Goal: Find specific page/section: Find specific page/section

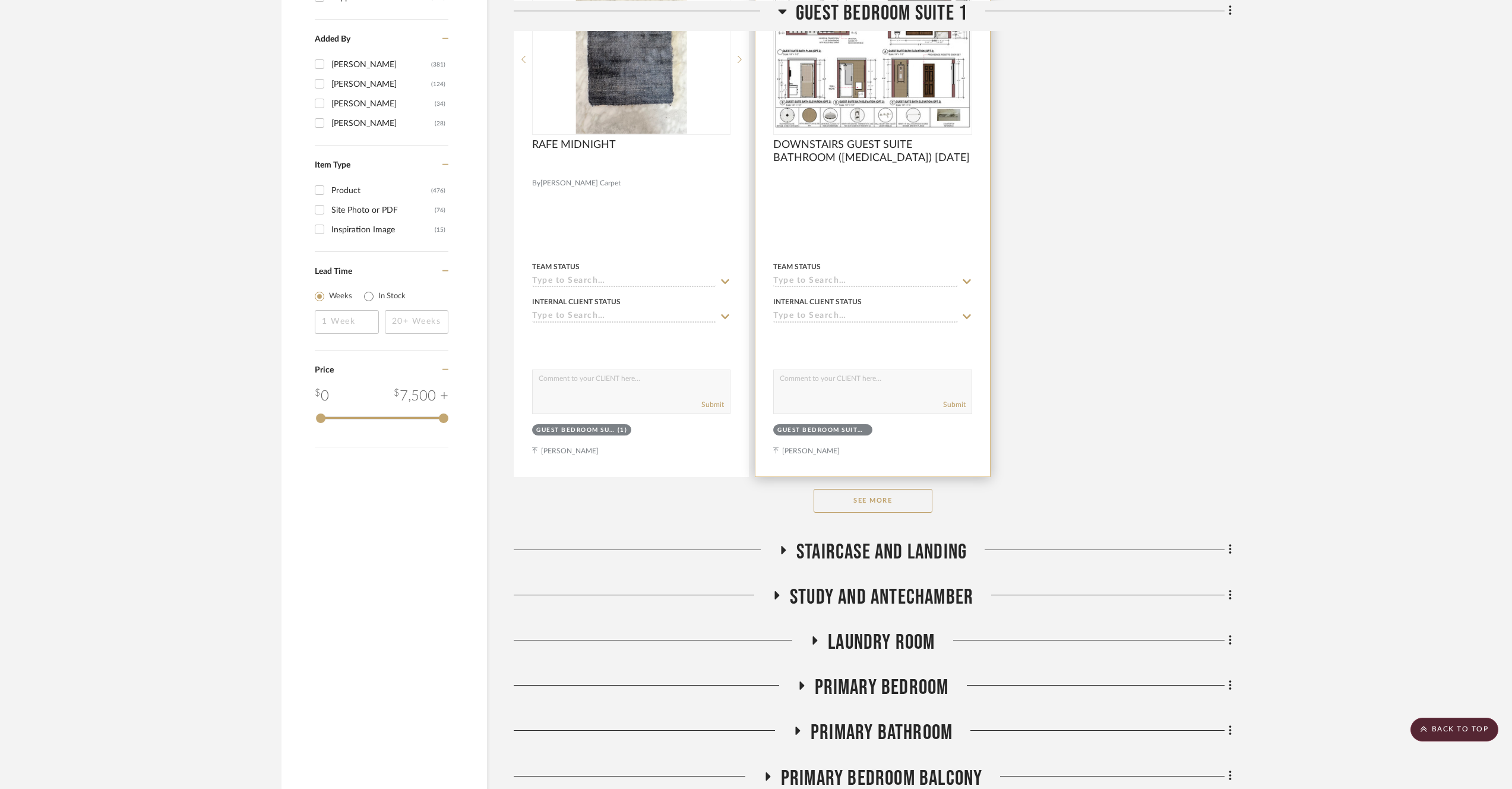
scroll to position [2256, 0]
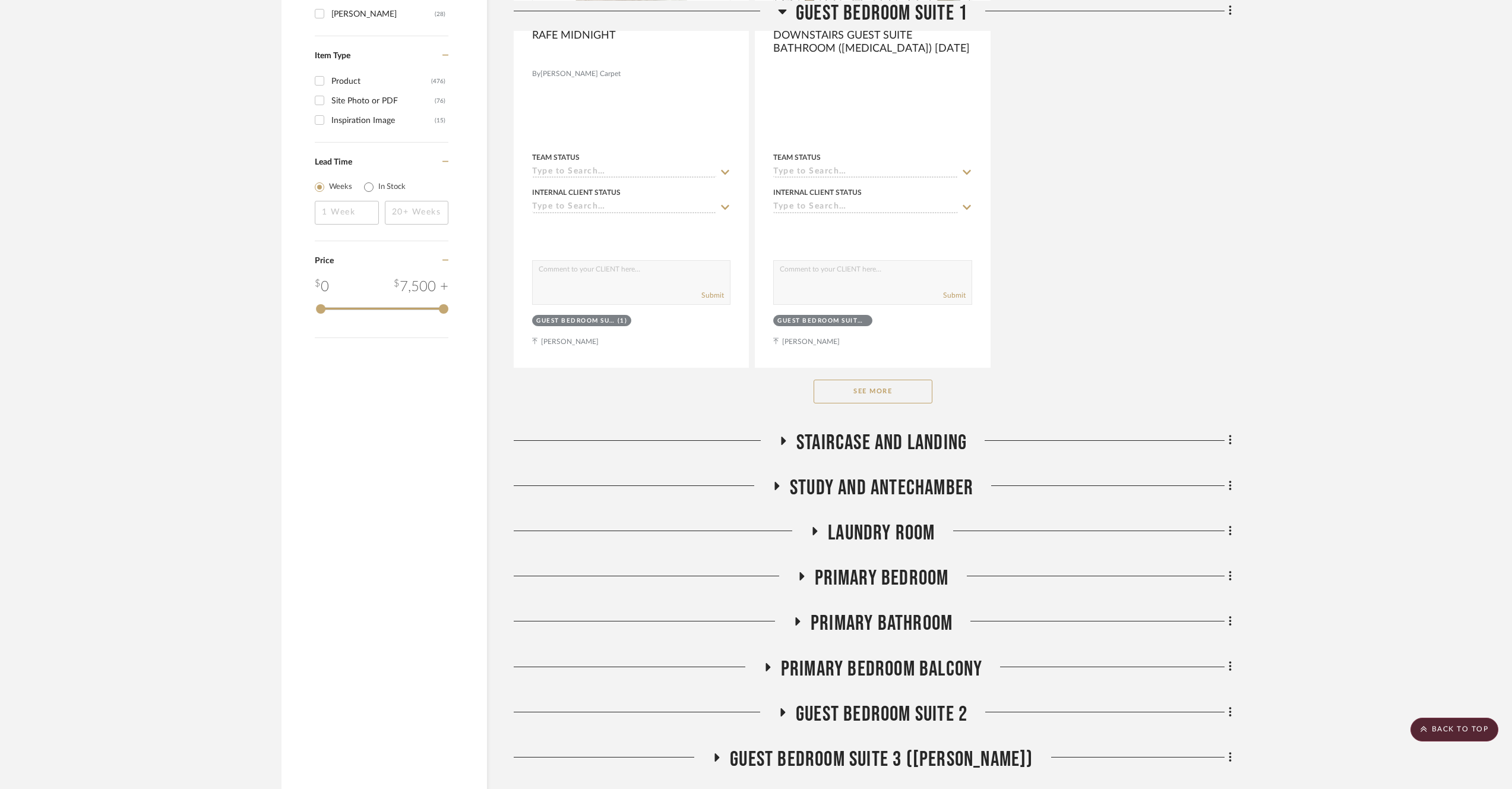
click at [910, 386] on button "See More" at bounding box center [873, 392] width 119 height 23
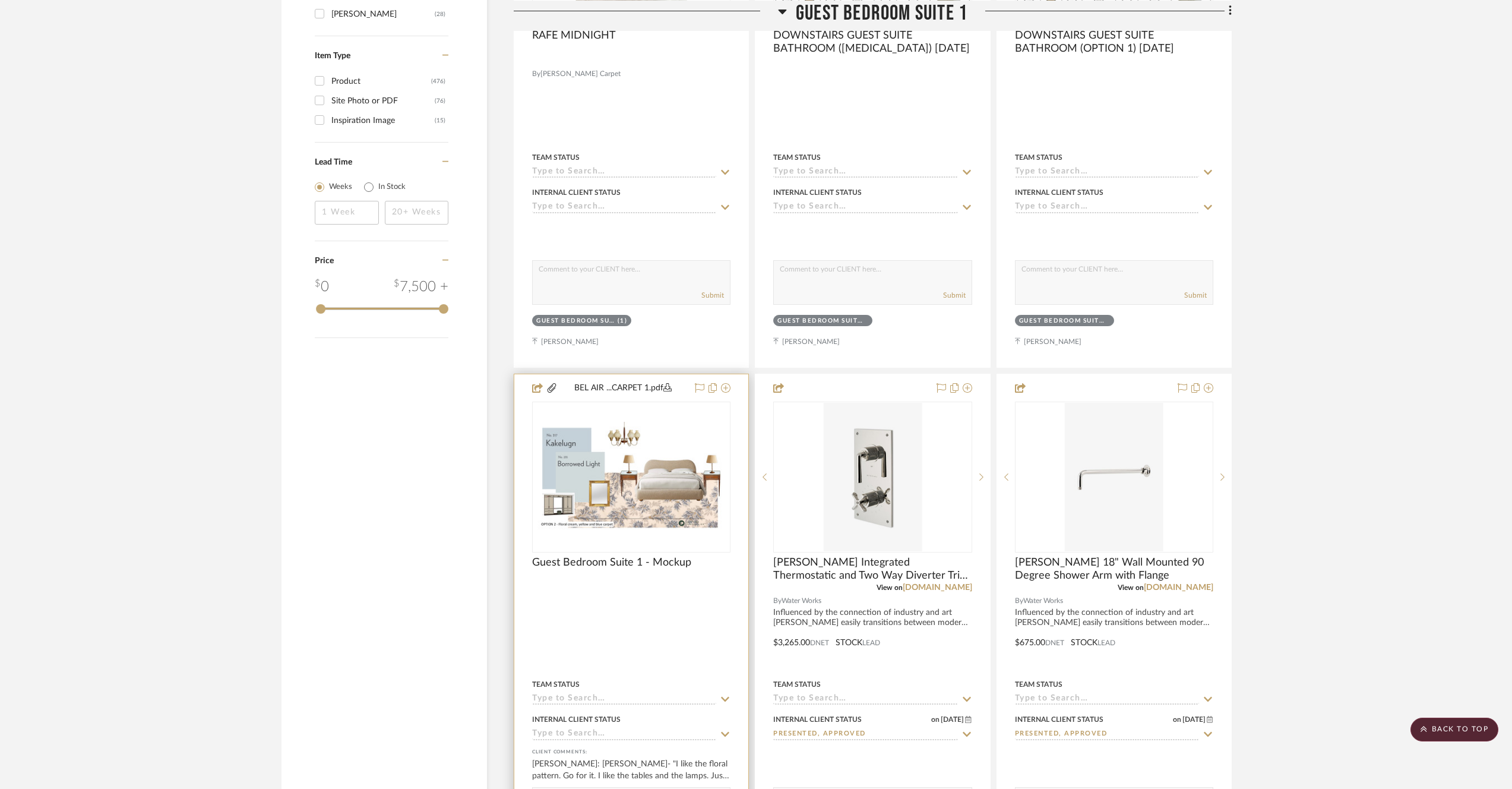
click at [597, 479] on img "0" at bounding box center [632, 476] width 196 height 111
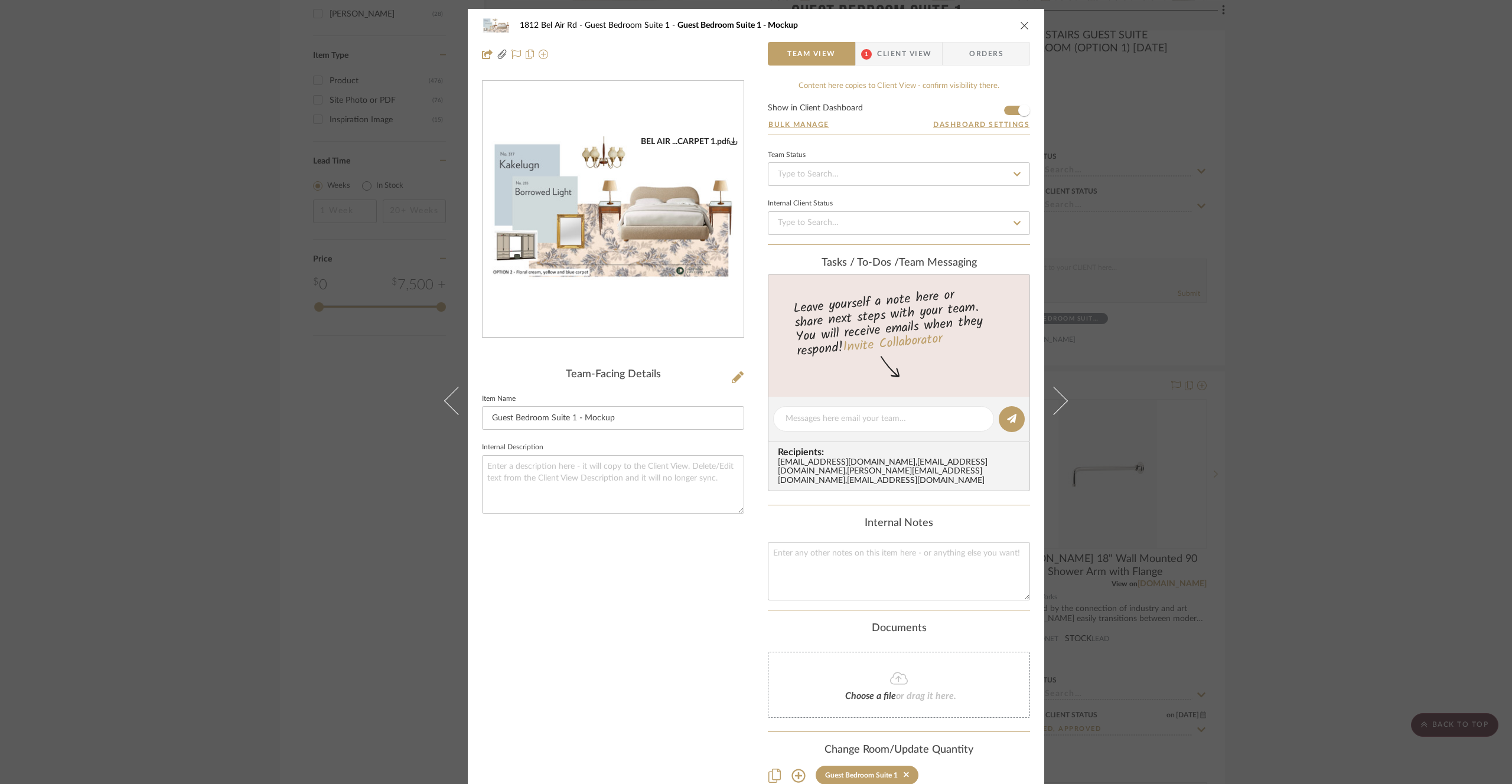
click at [548, 252] on img "0" at bounding box center [613, 210] width 261 height 147
click at [178, 208] on div "1812 [GEOGRAPHIC_DATA] Guest Bedroom Suite 1 Guest Bedroom Suite 1 - Mockup Tea…" at bounding box center [756, 392] width 1512 height 784
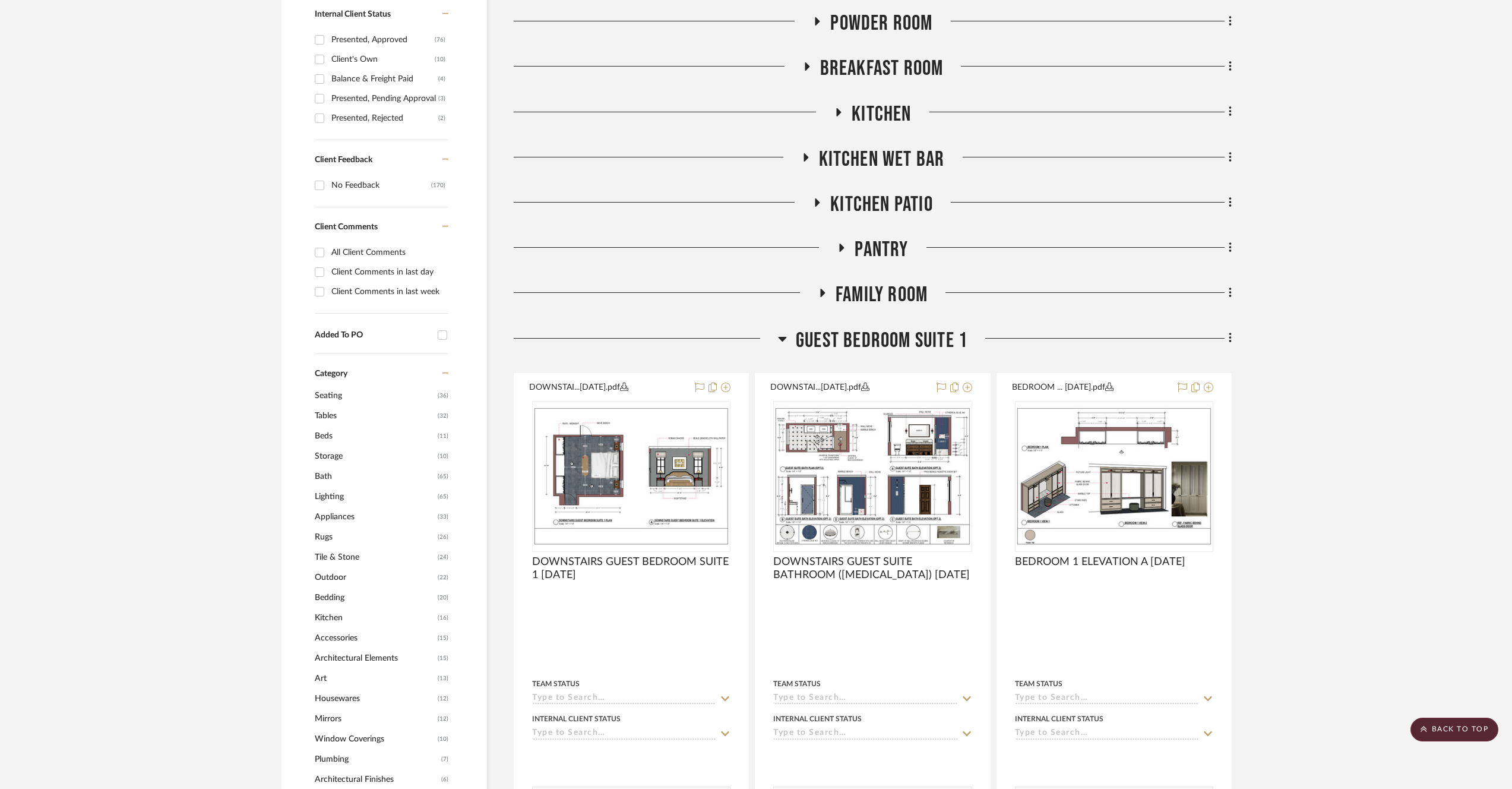
scroll to position [615, 0]
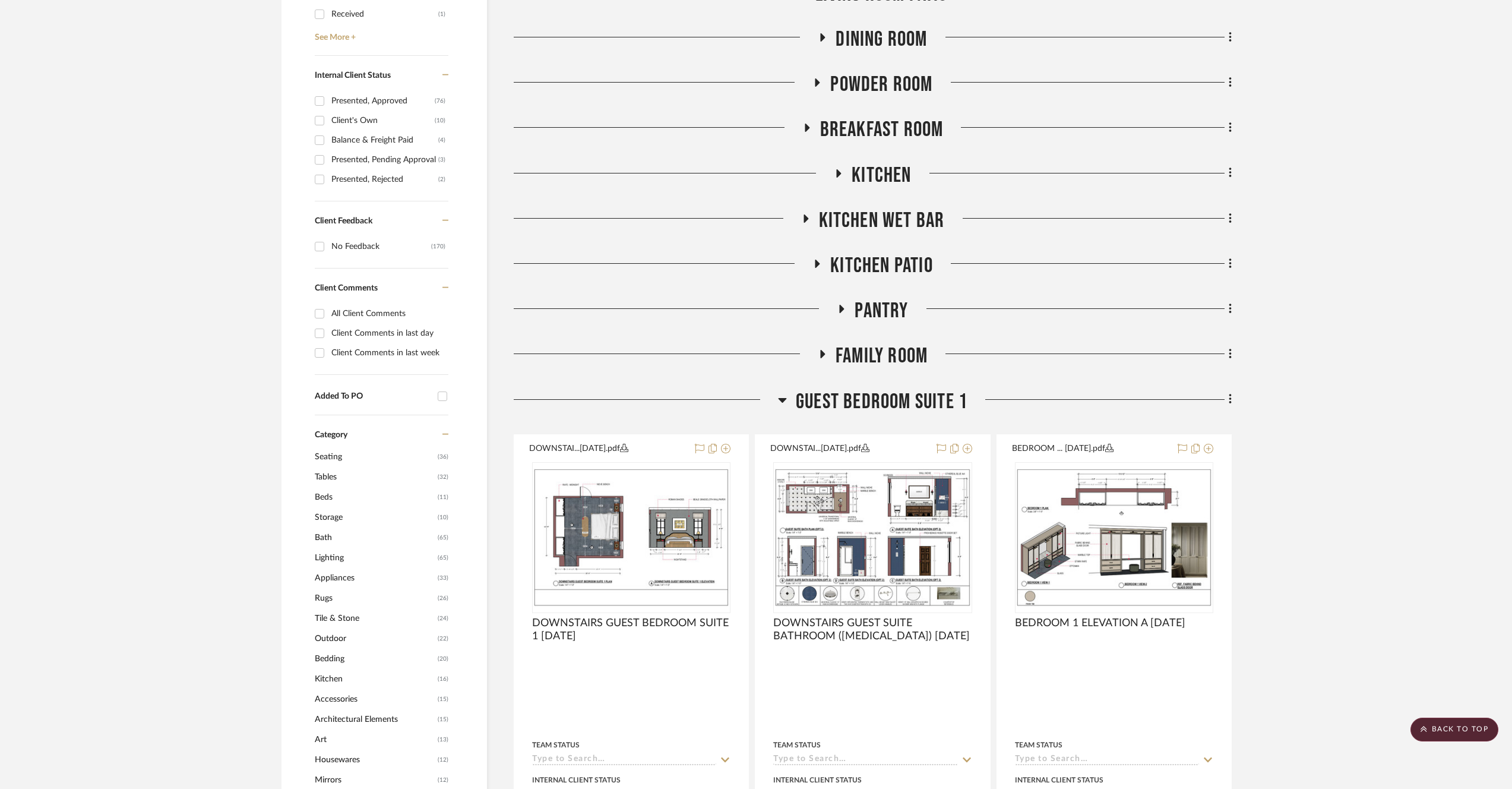
click at [377, 462] on span "Seating" at bounding box center [375, 457] width 120 height 20
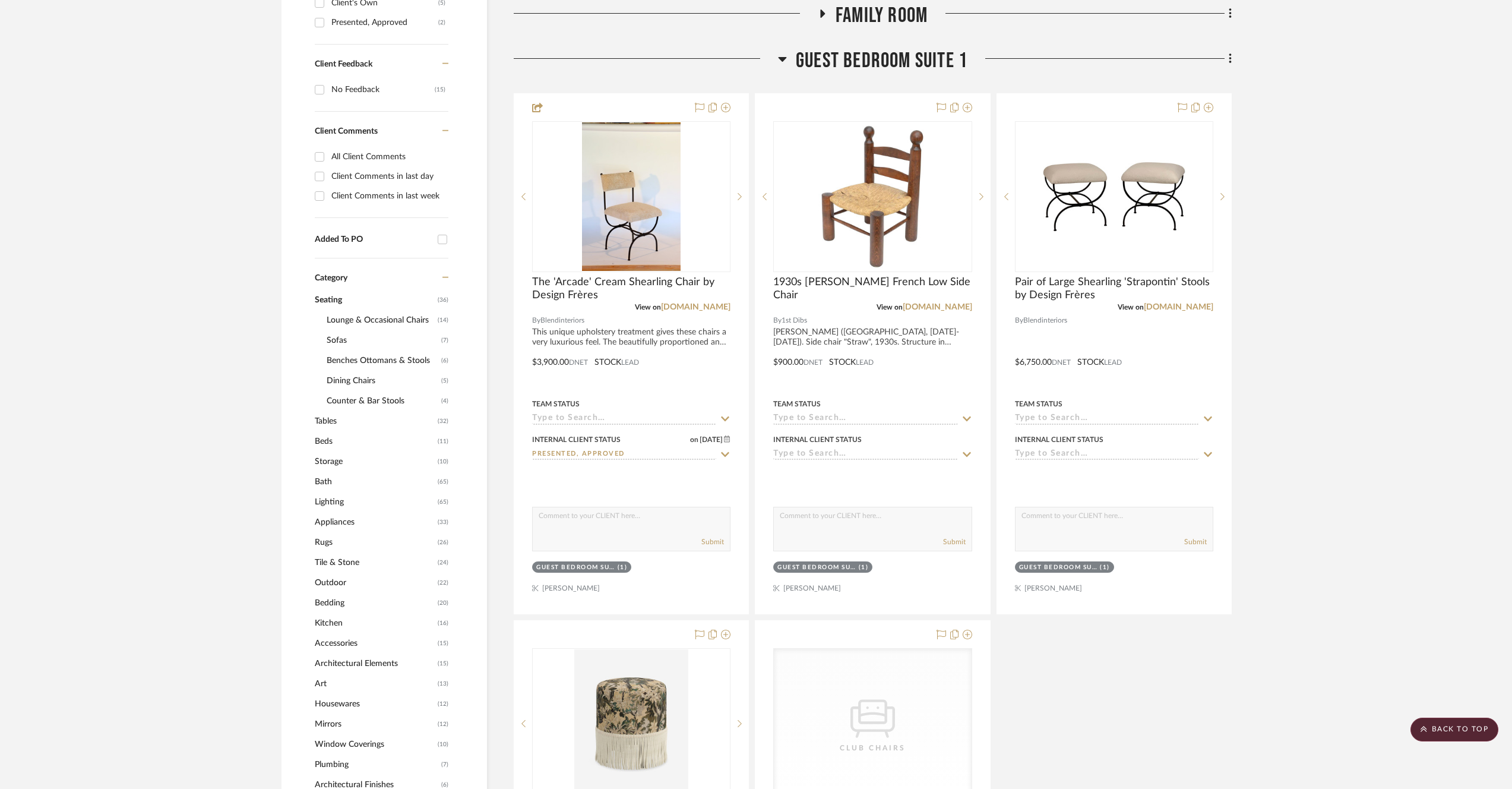
click at [328, 306] on span "Seating" at bounding box center [375, 300] width 120 height 20
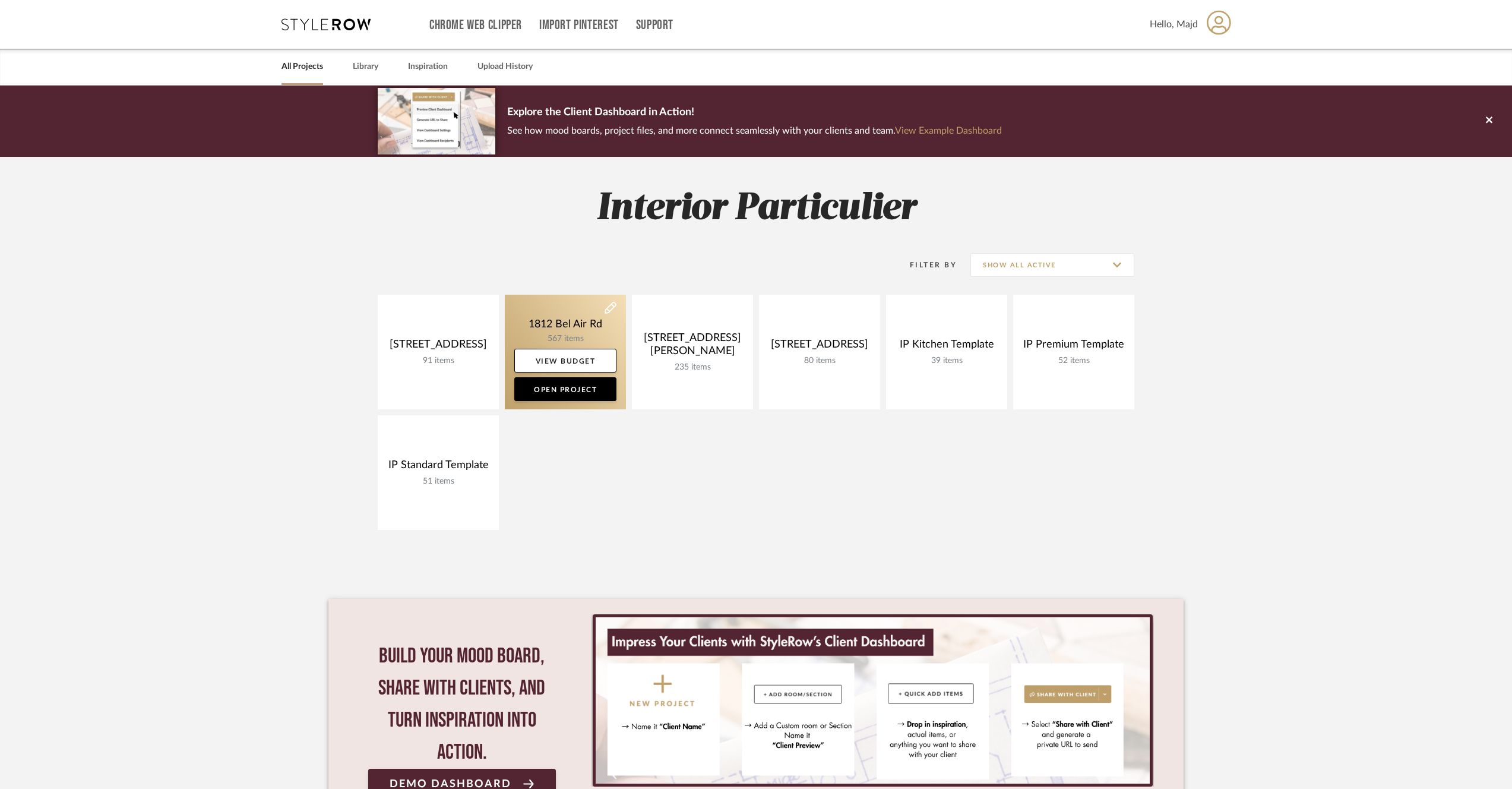
click at [552, 342] on link at bounding box center [565, 352] width 121 height 115
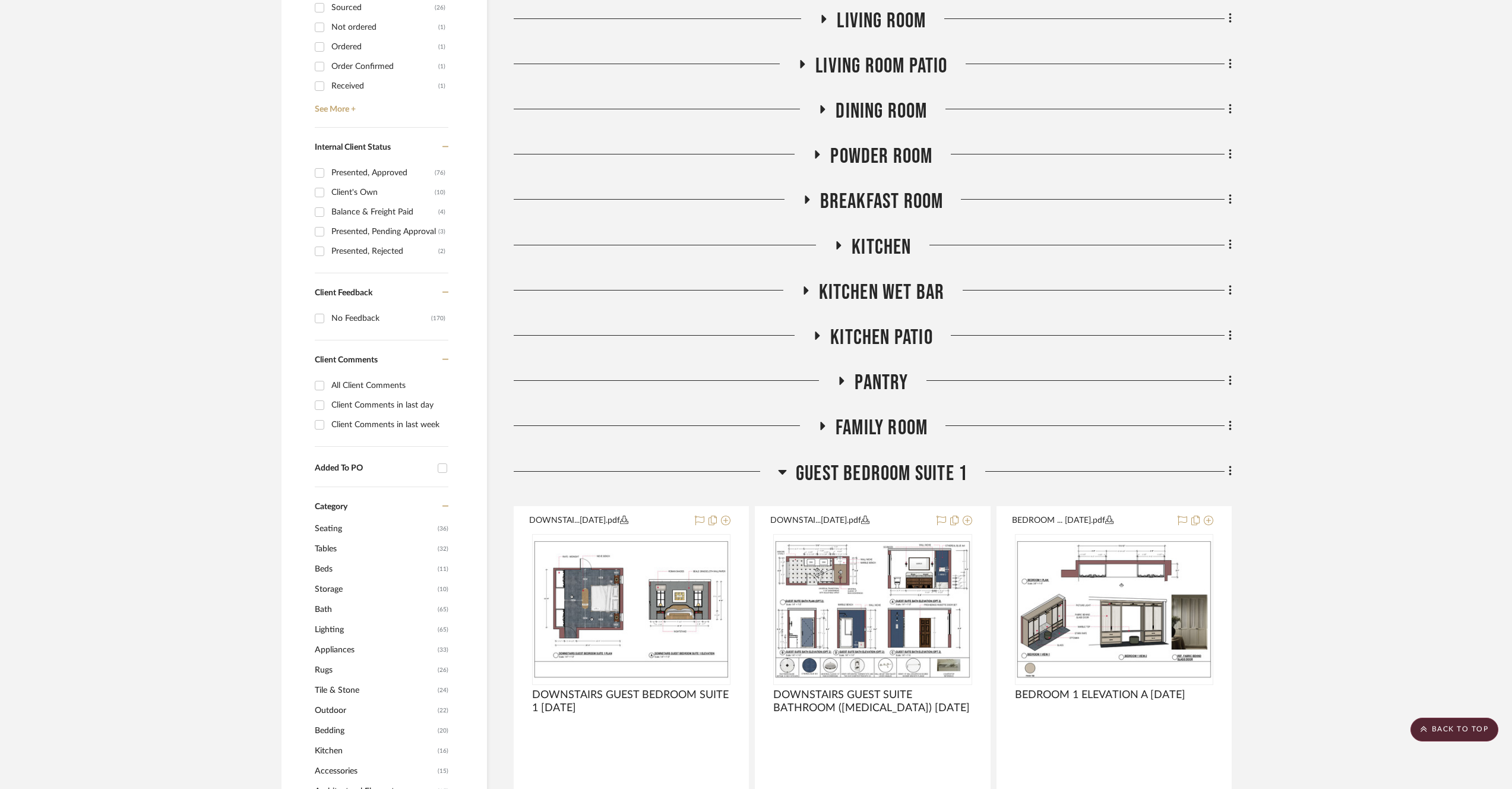
scroll to position [550, 0]
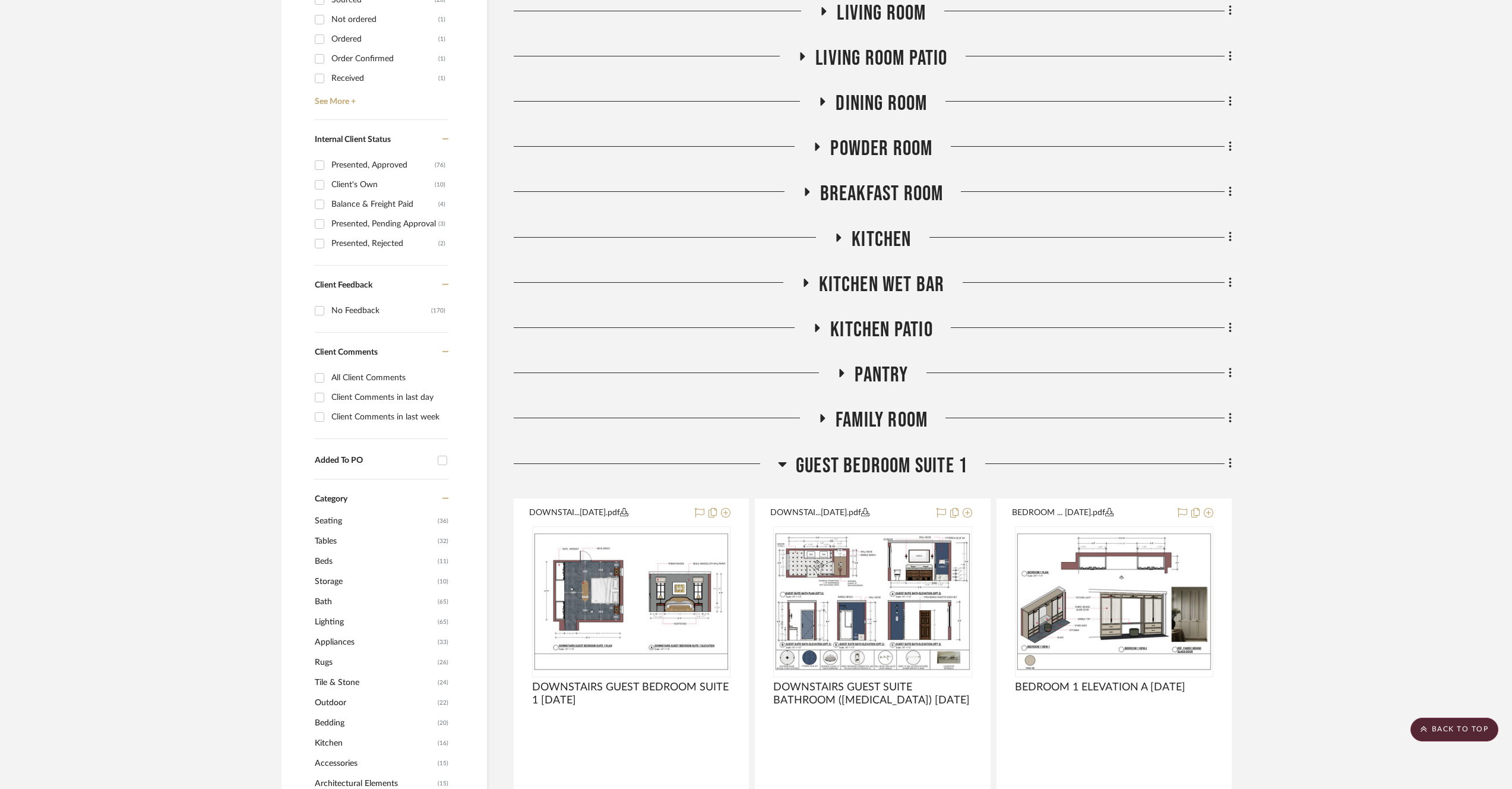
click at [367, 683] on span "Tile & Stone" at bounding box center [375, 682] width 120 height 20
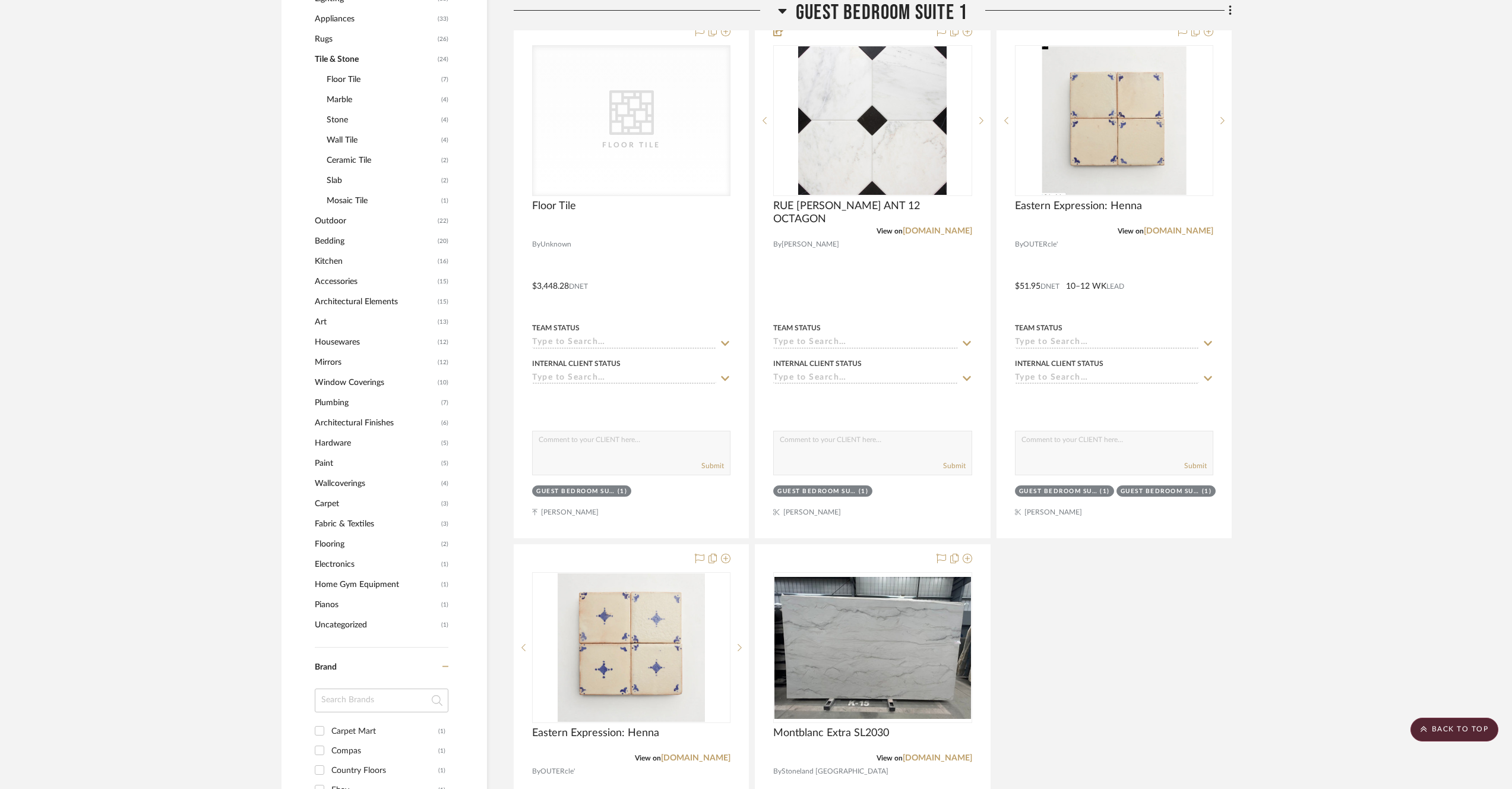
scroll to position [1076, 0]
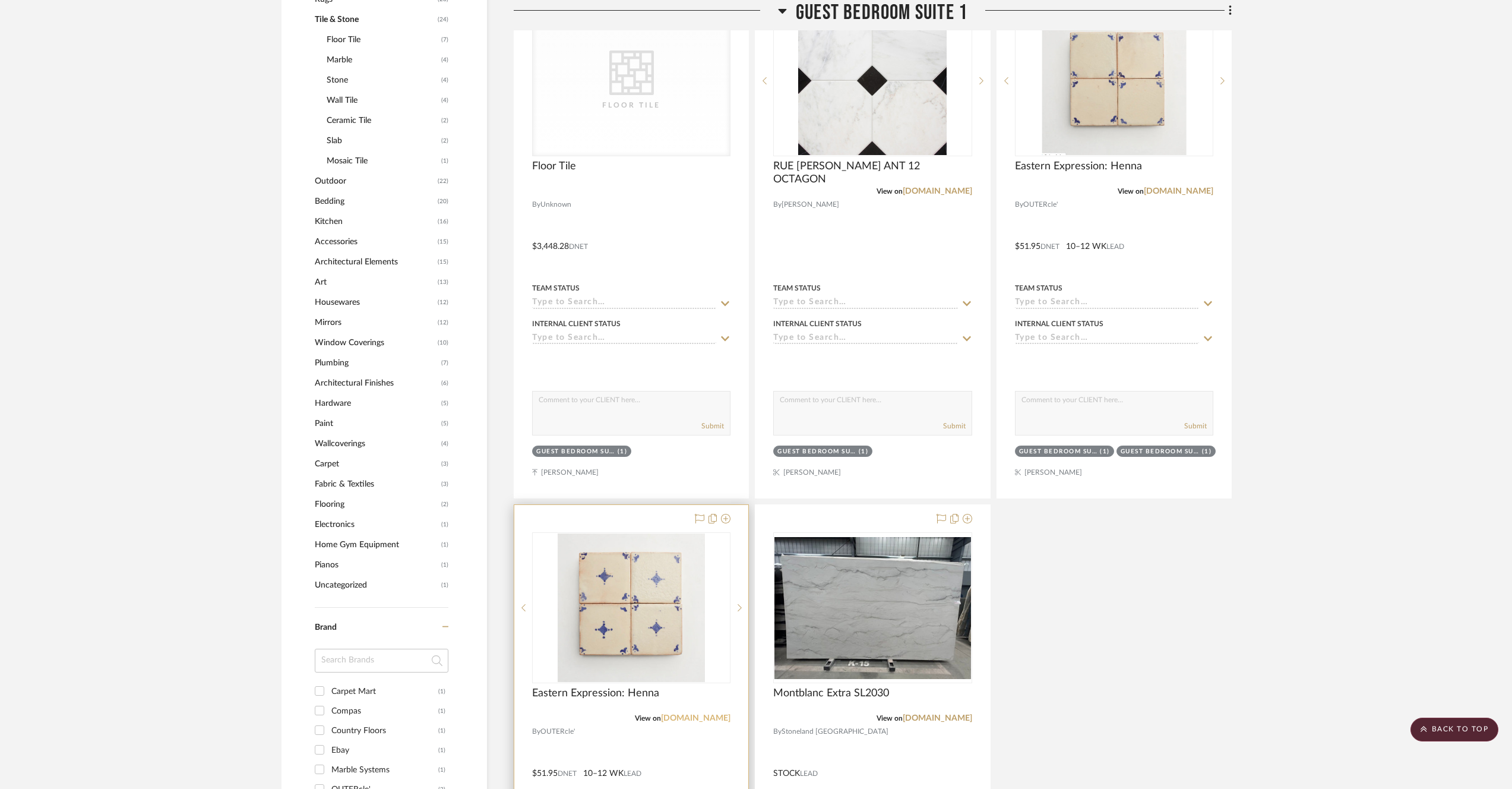
click at [725, 715] on link "[DOMAIN_NAME]" at bounding box center [695, 718] width 69 height 8
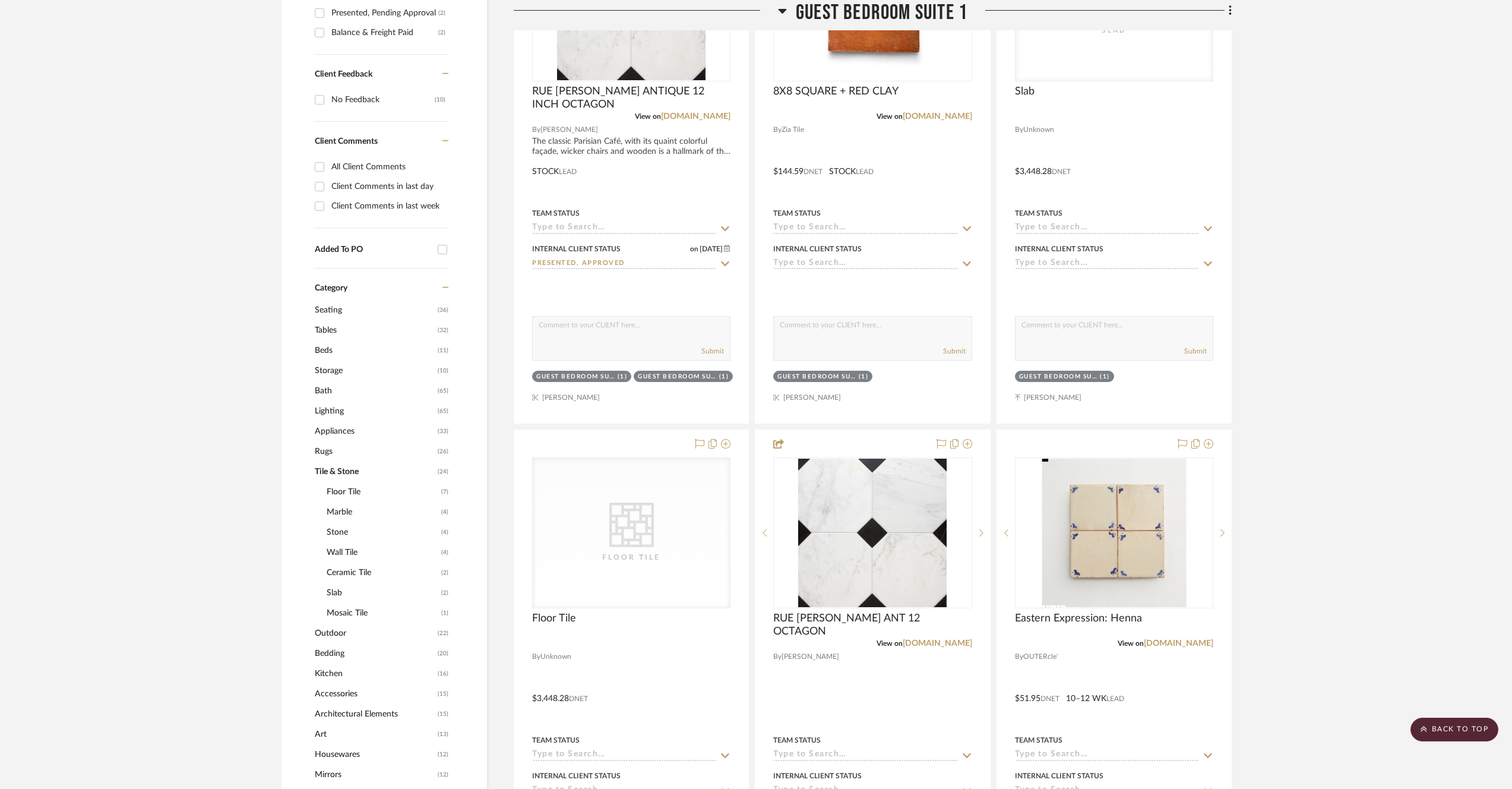
scroll to position [654, 0]
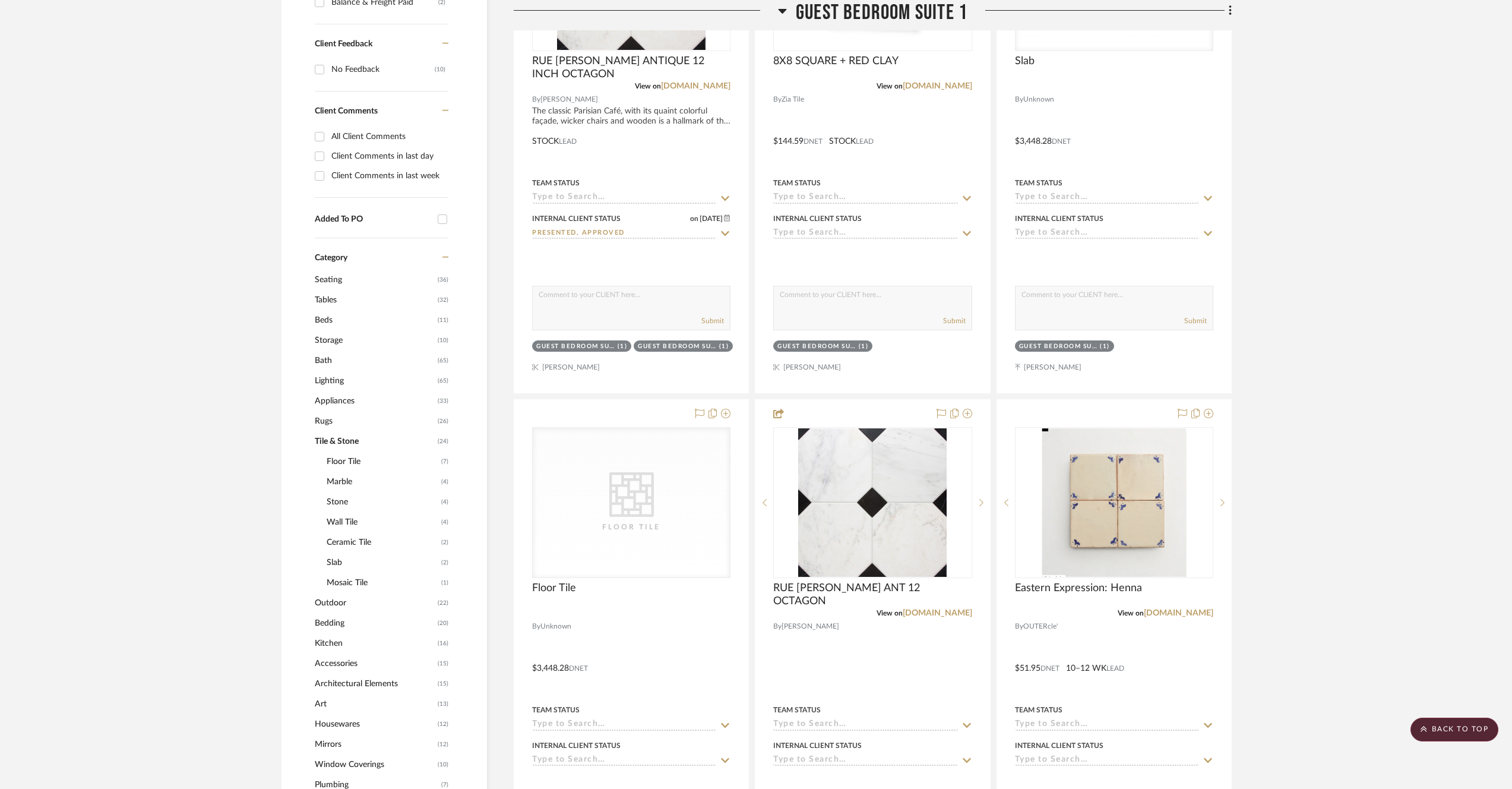
click at [342, 427] on span "Rugs" at bounding box center [375, 421] width 120 height 20
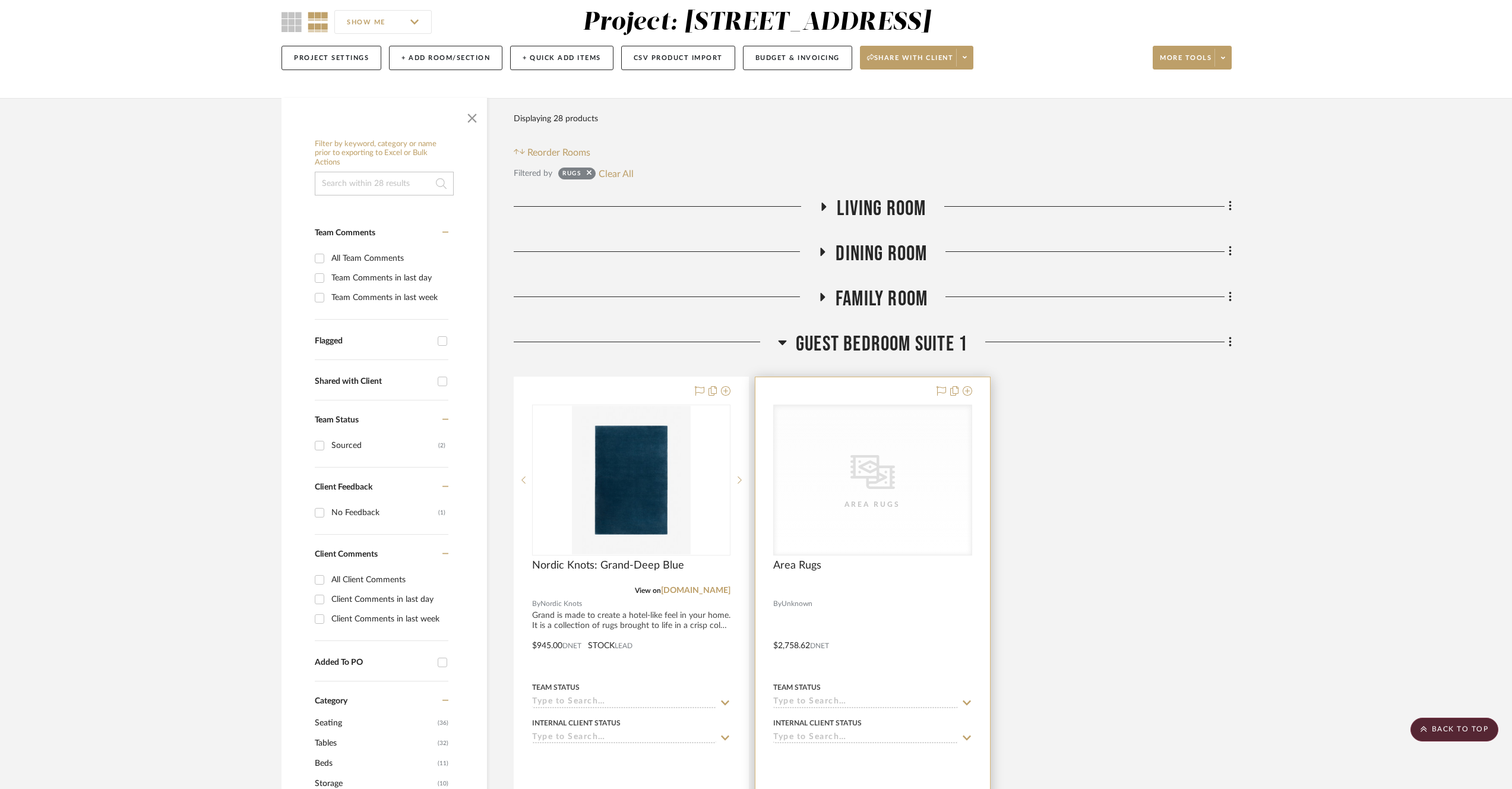
scroll to position [62, 0]
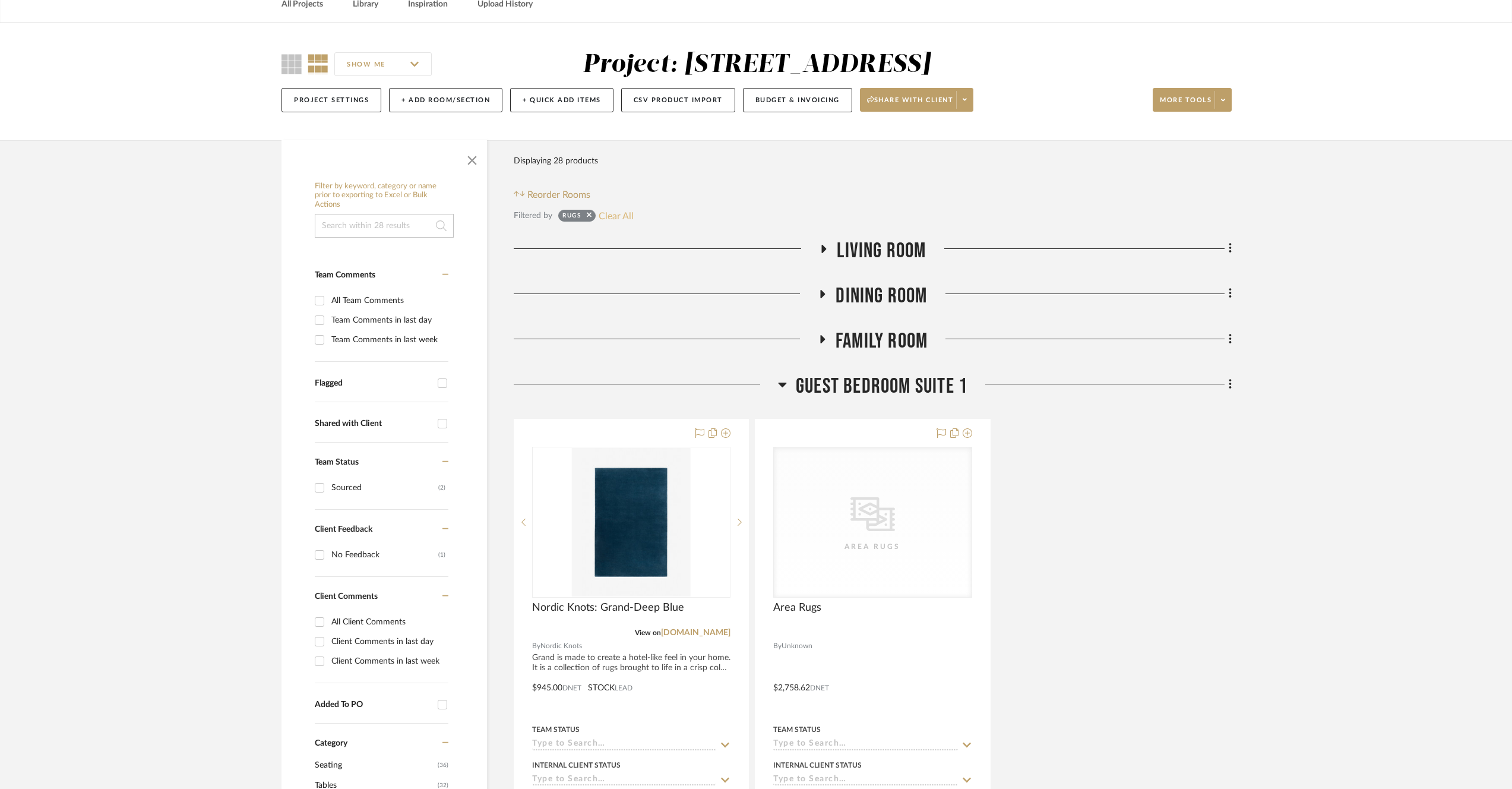
click at [614, 218] on button "Clear All" at bounding box center [616, 215] width 35 height 15
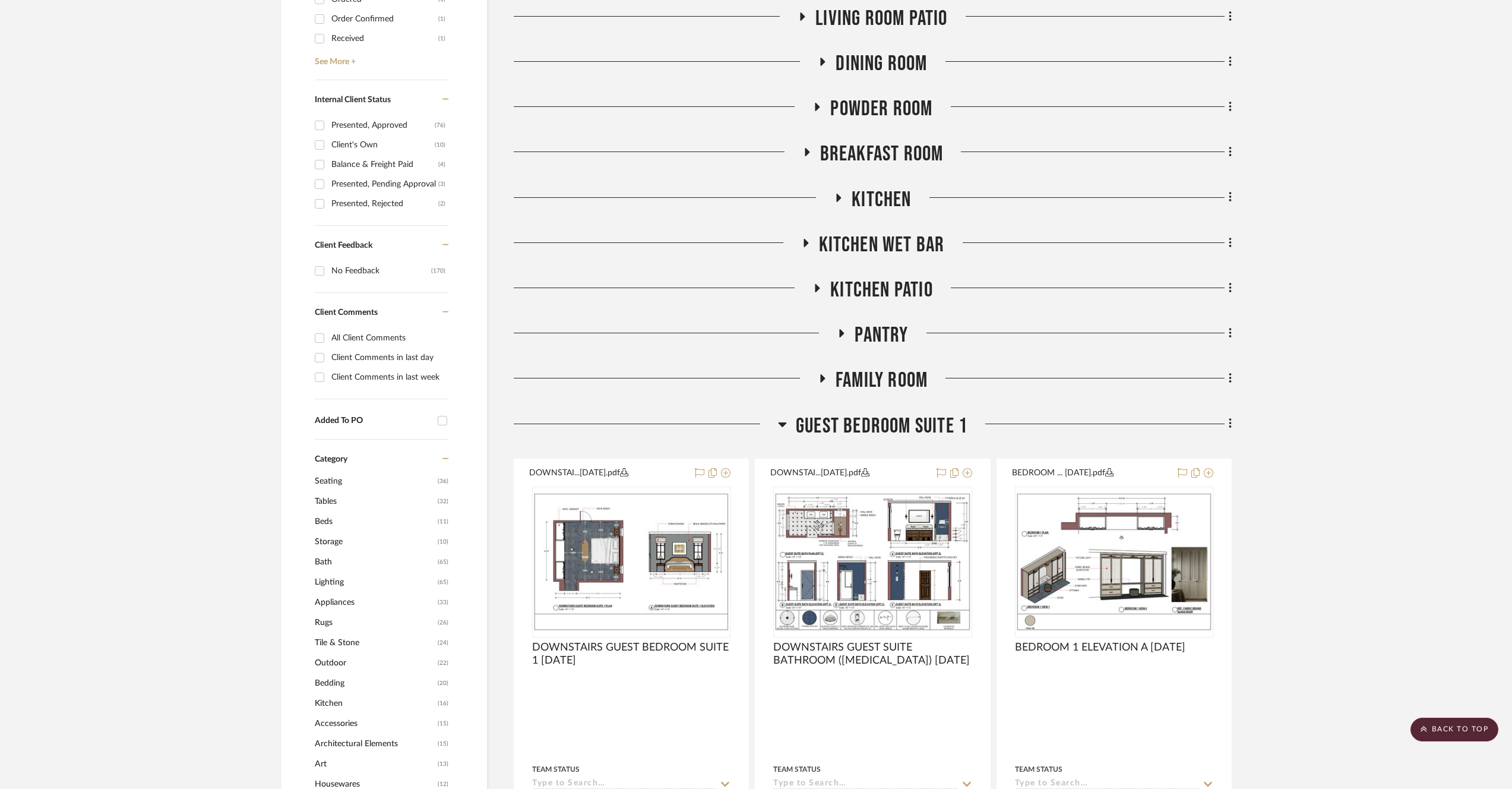
scroll to position [652, 0]
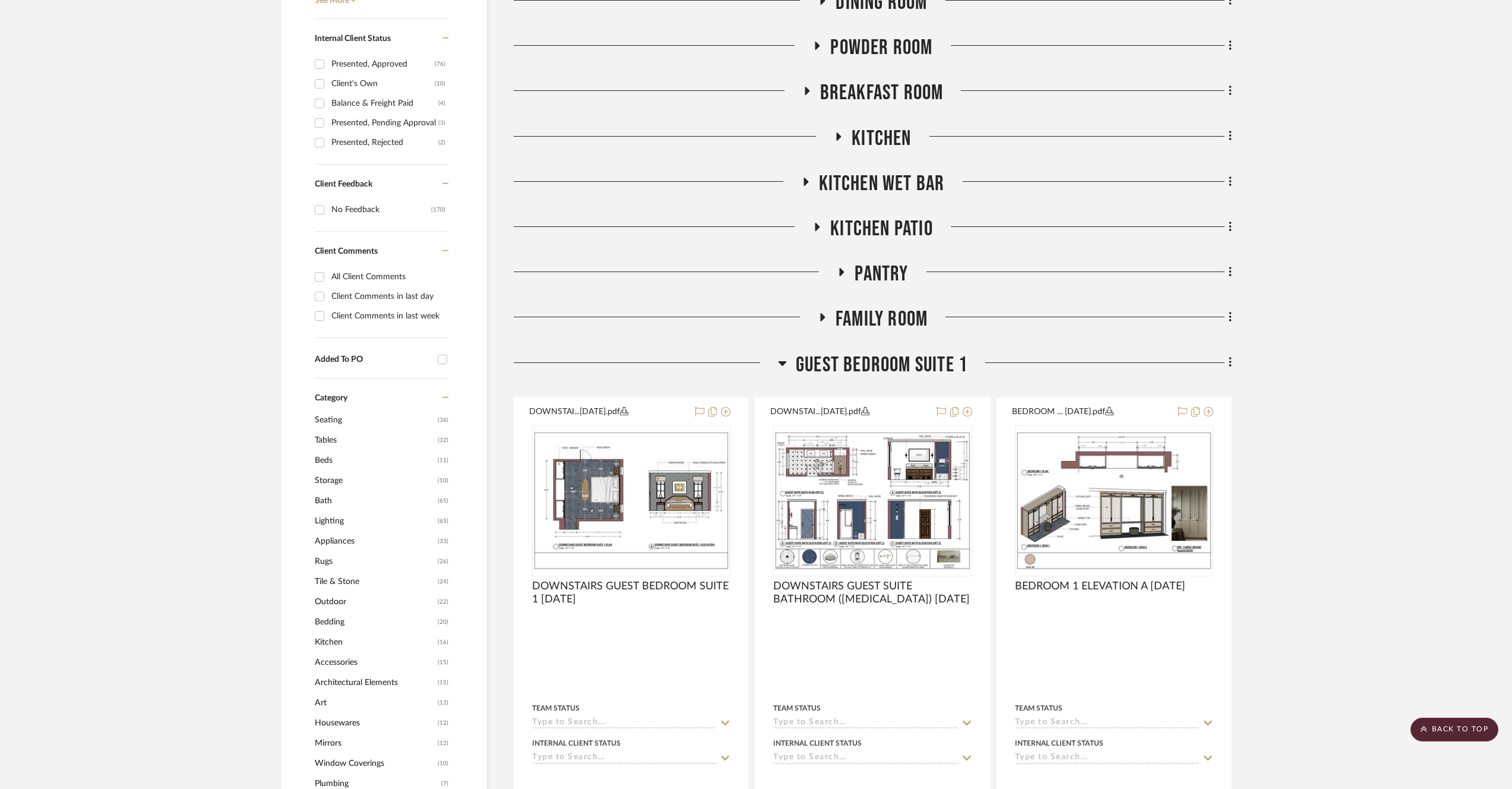
click at [346, 520] on span "Lighting" at bounding box center [375, 521] width 120 height 20
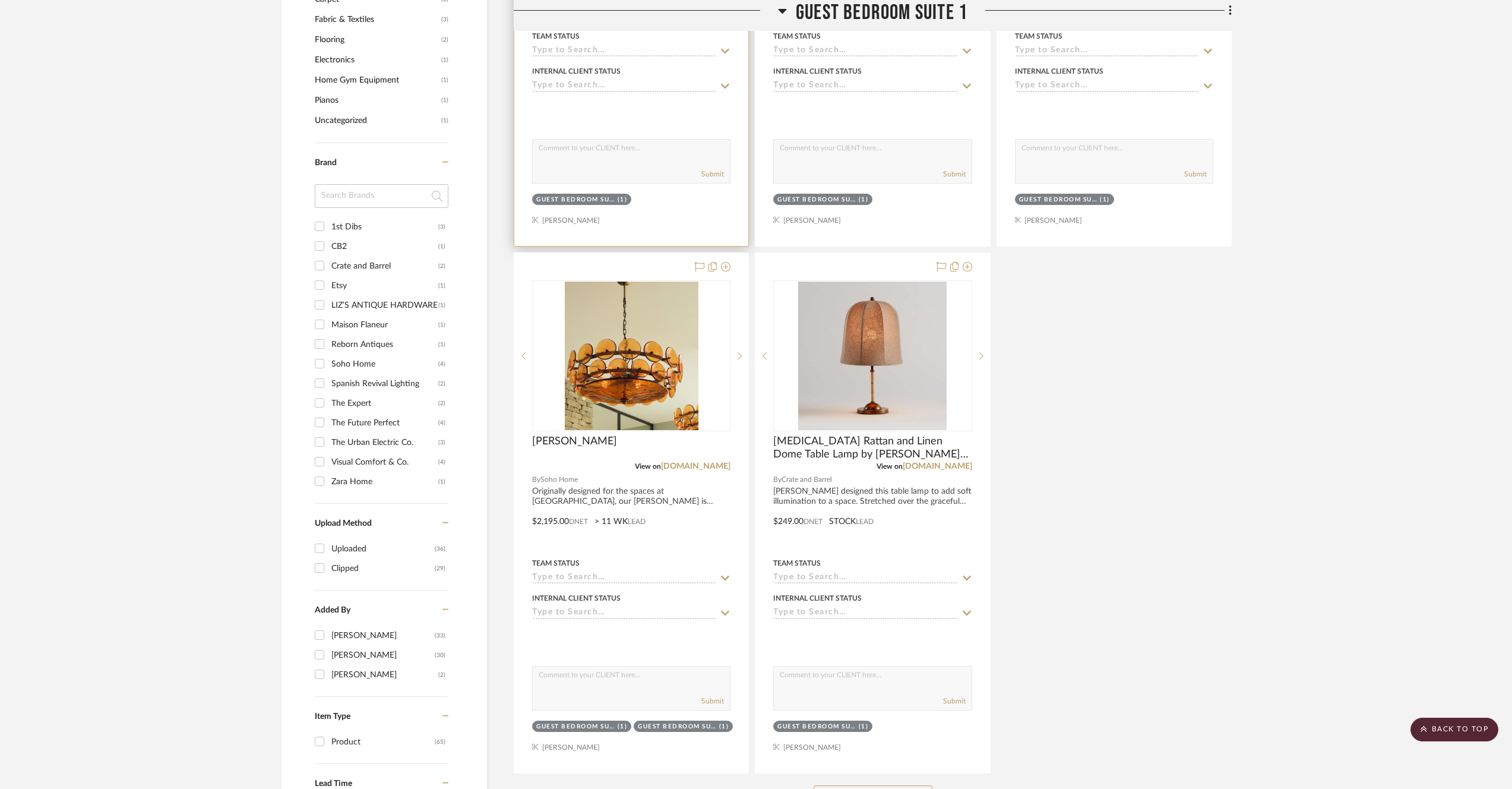
scroll to position [1593, 0]
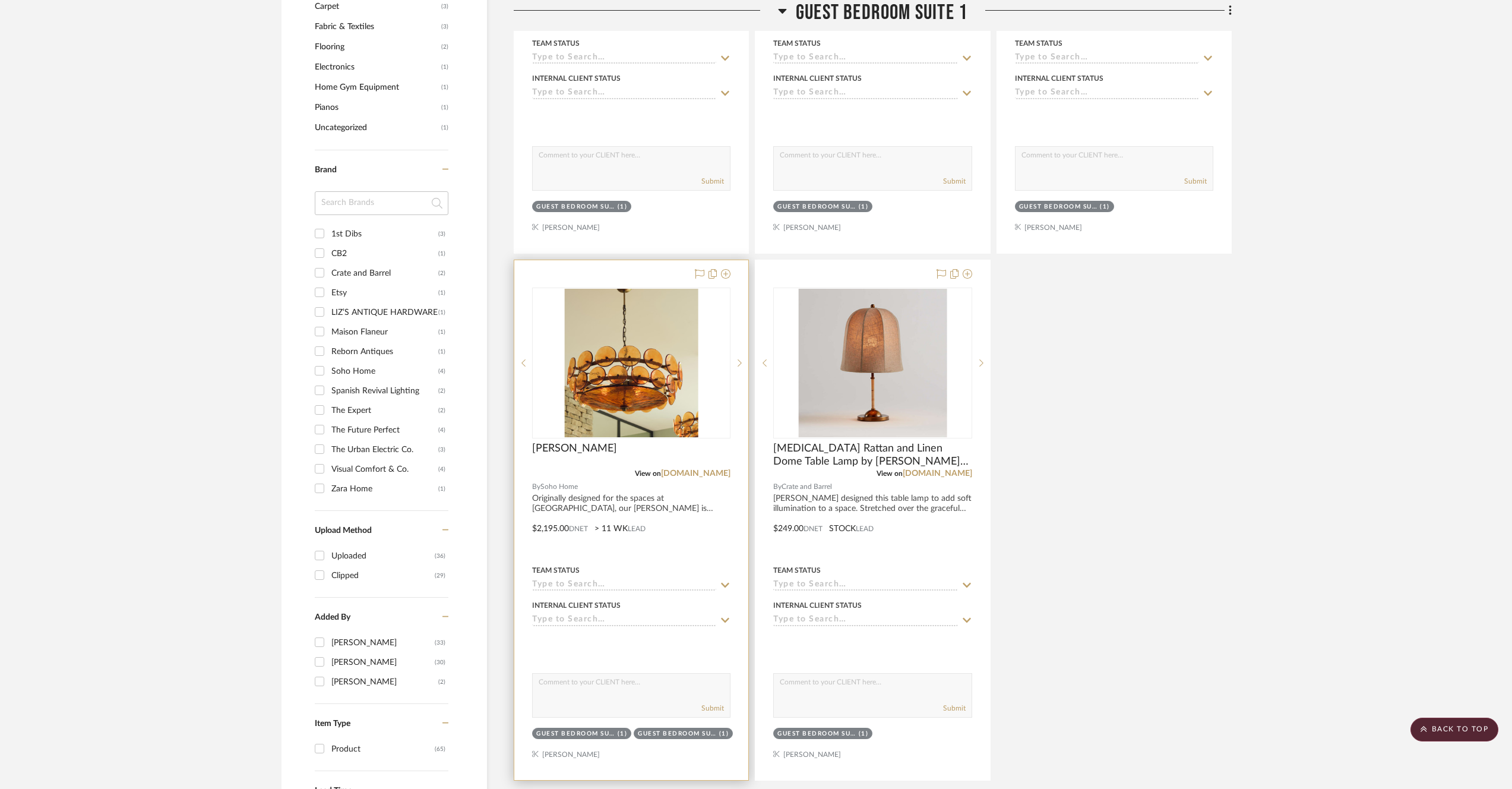
click at [627, 420] on img "0" at bounding box center [632, 362] width 134 height 148
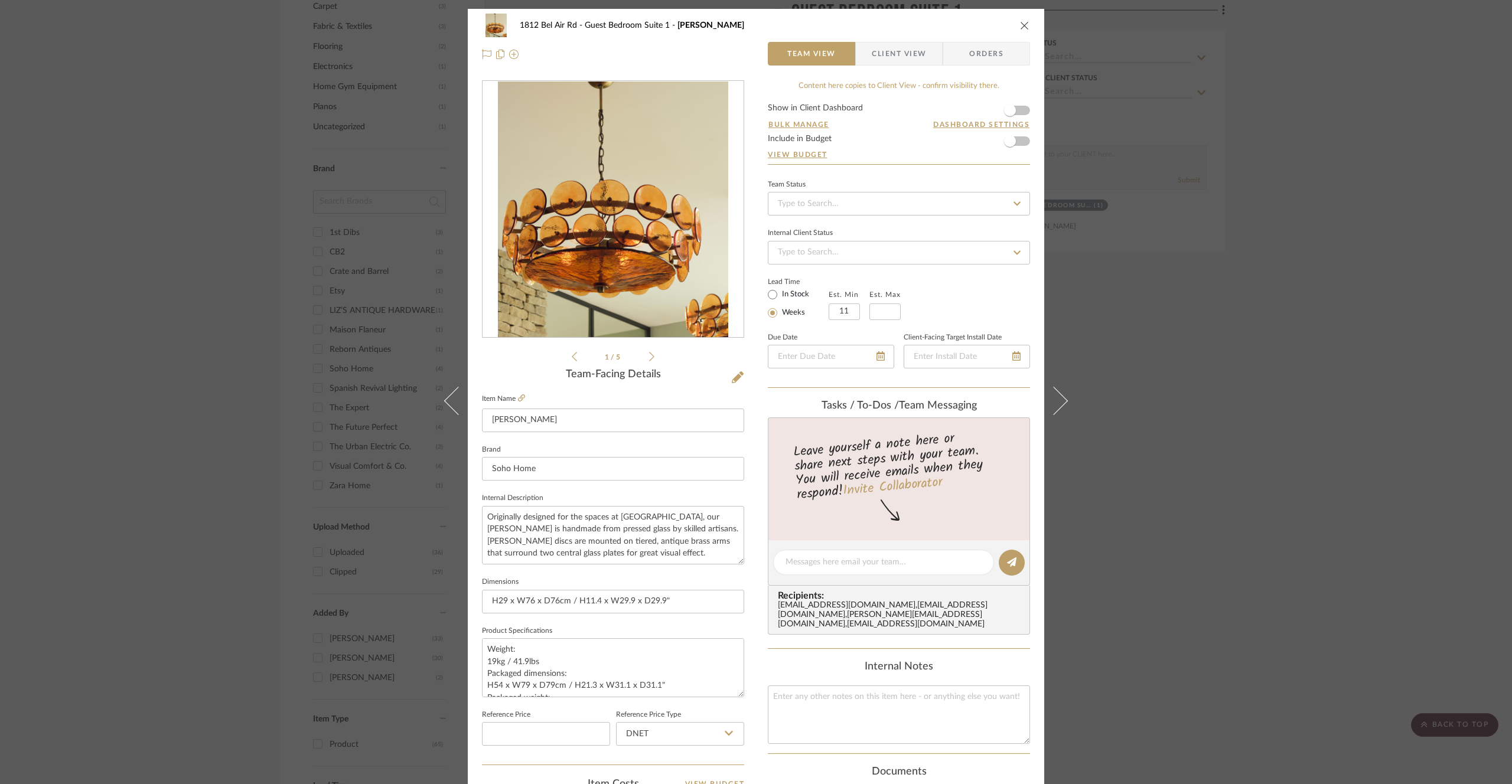
click at [1252, 238] on div "1812 Bel Air Rd Guest Bedroom Suite 1 [PERSON_NAME] Team View Client View Order…" at bounding box center [756, 392] width 1512 height 784
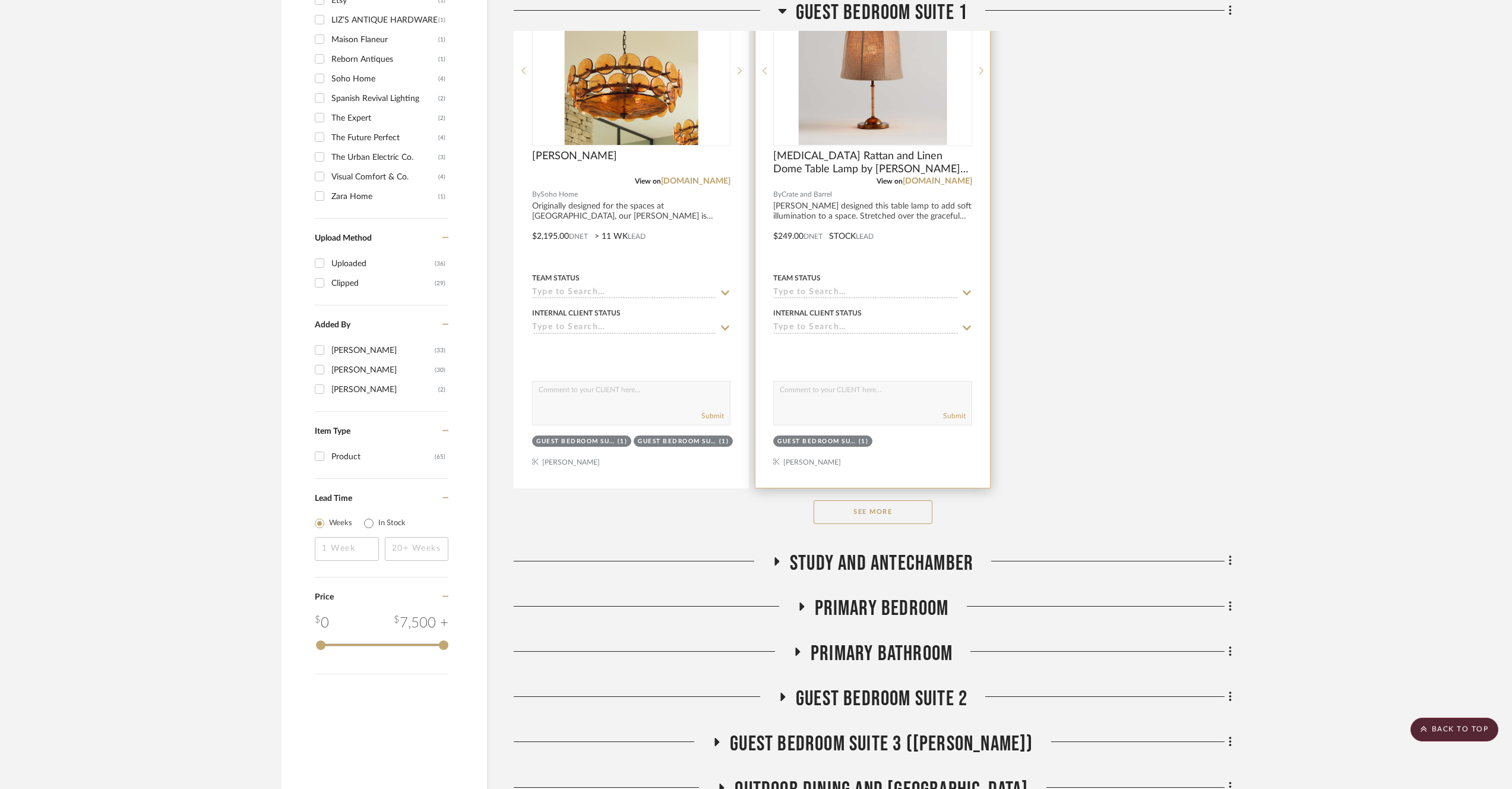
scroll to position [2028, 0]
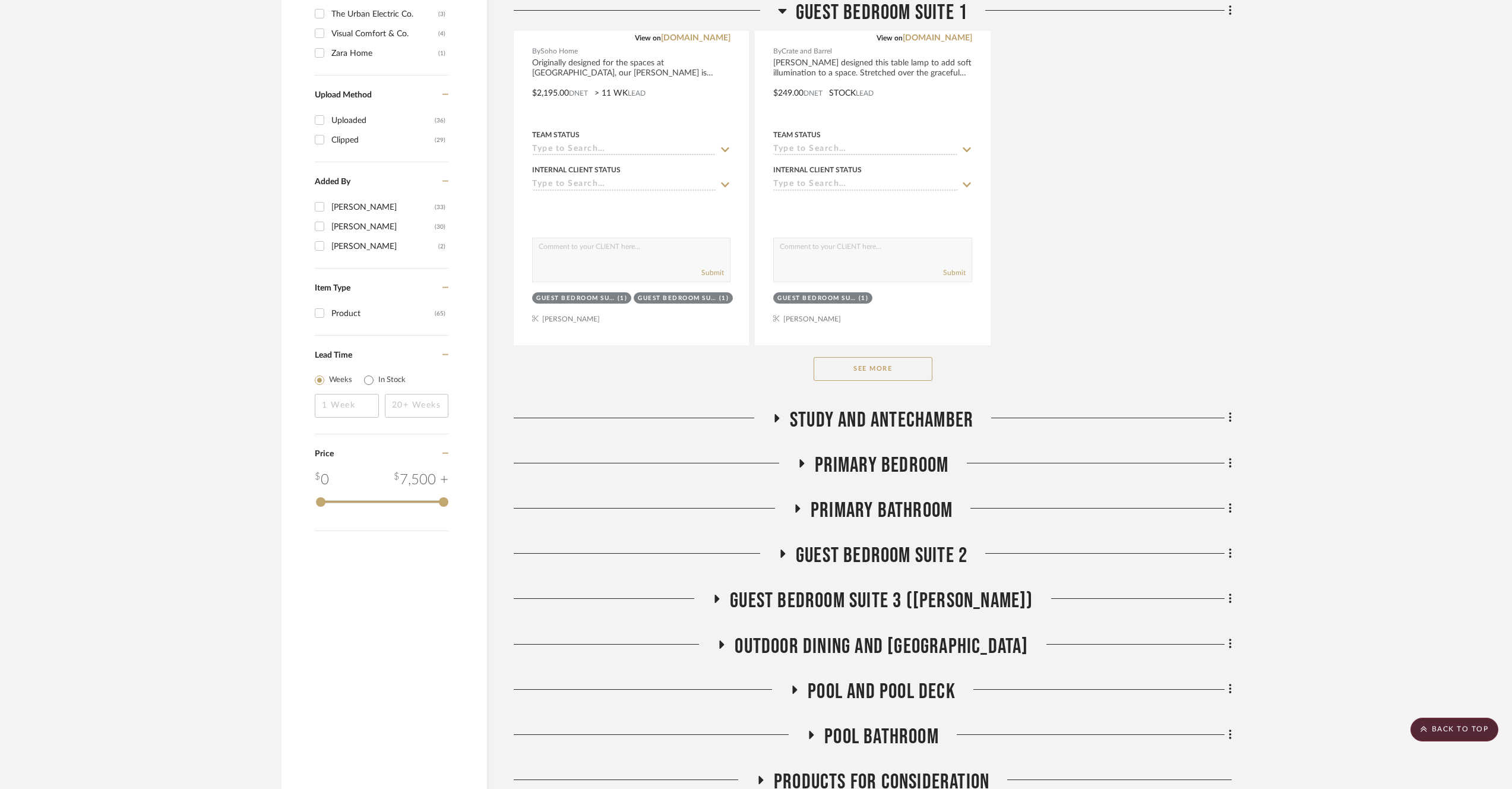
click at [857, 369] on button "See More" at bounding box center [873, 368] width 119 height 23
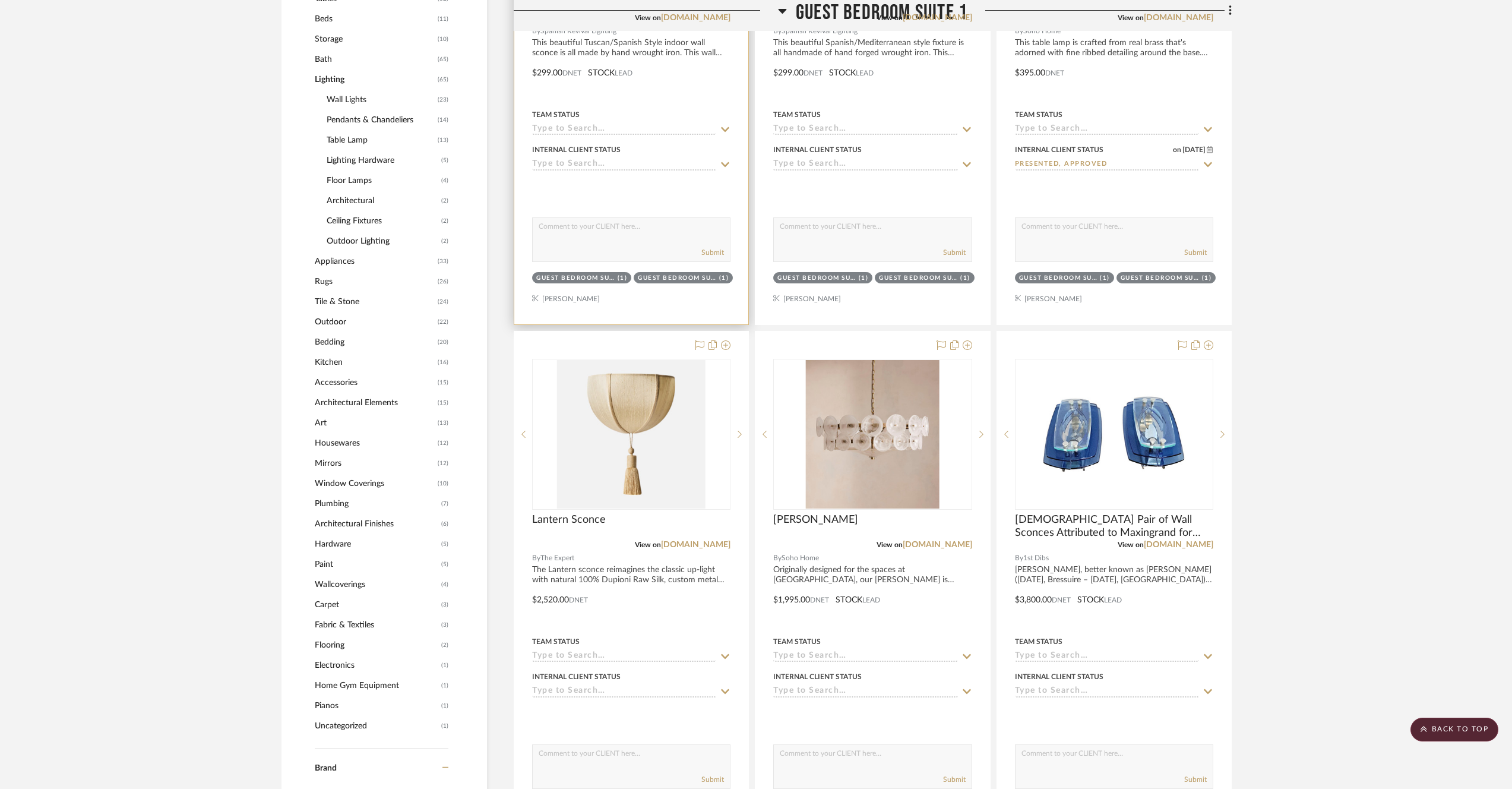
scroll to position [454, 0]
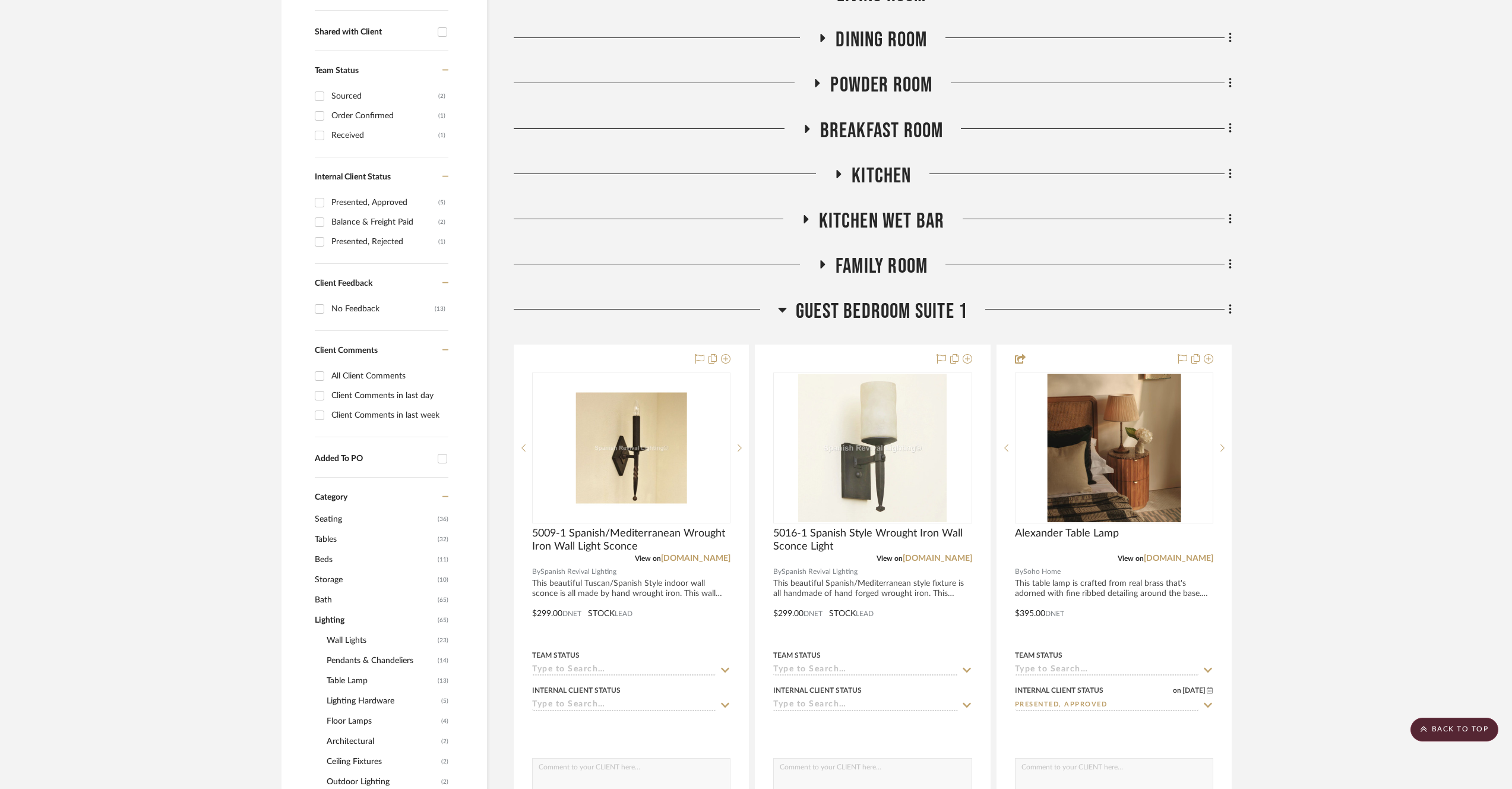
click at [926, 318] on span "Guest Bedroom Suite 1" at bounding box center [881, 312] width 172 height 25
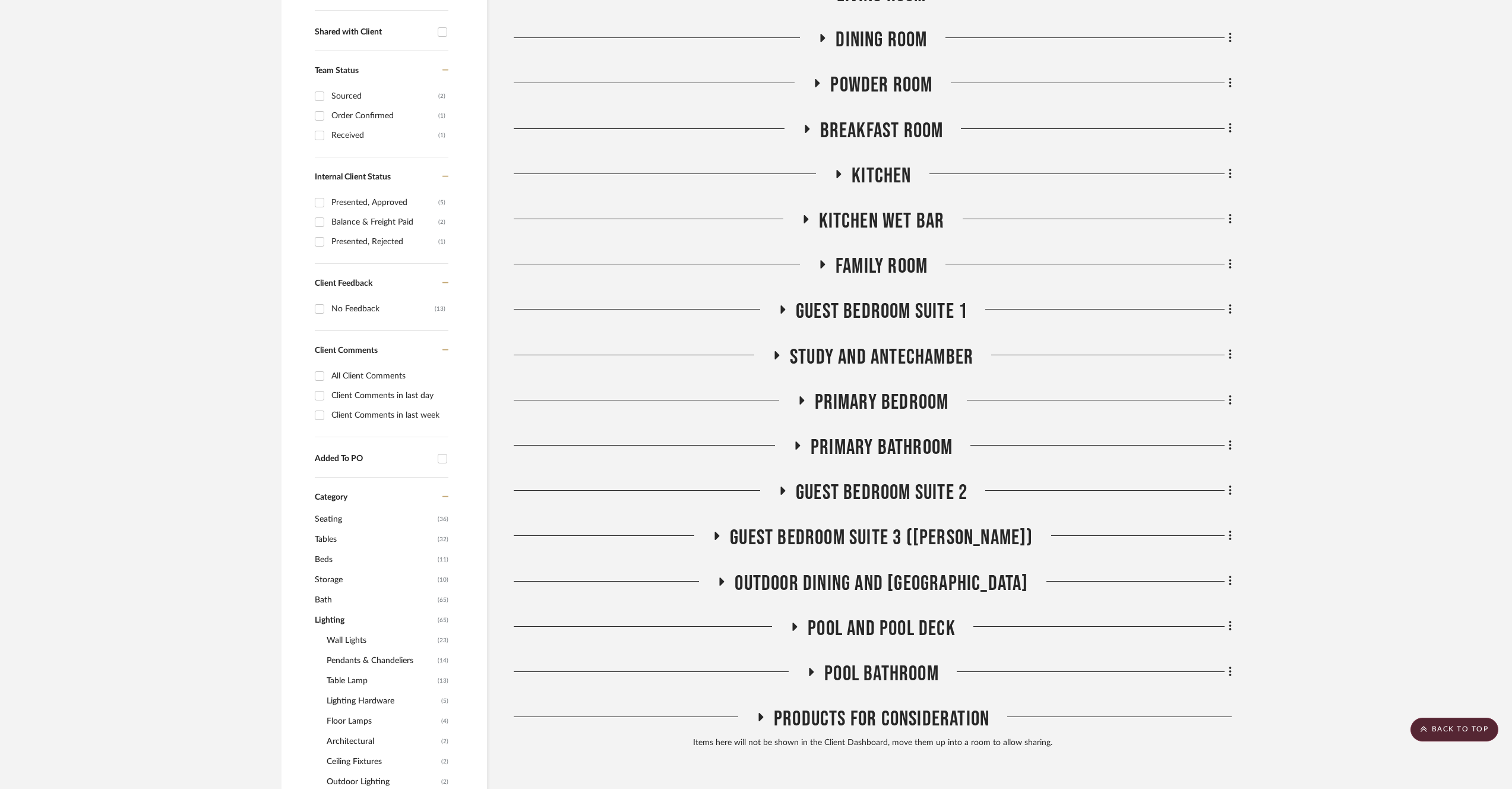
scroll to position [590, 0]
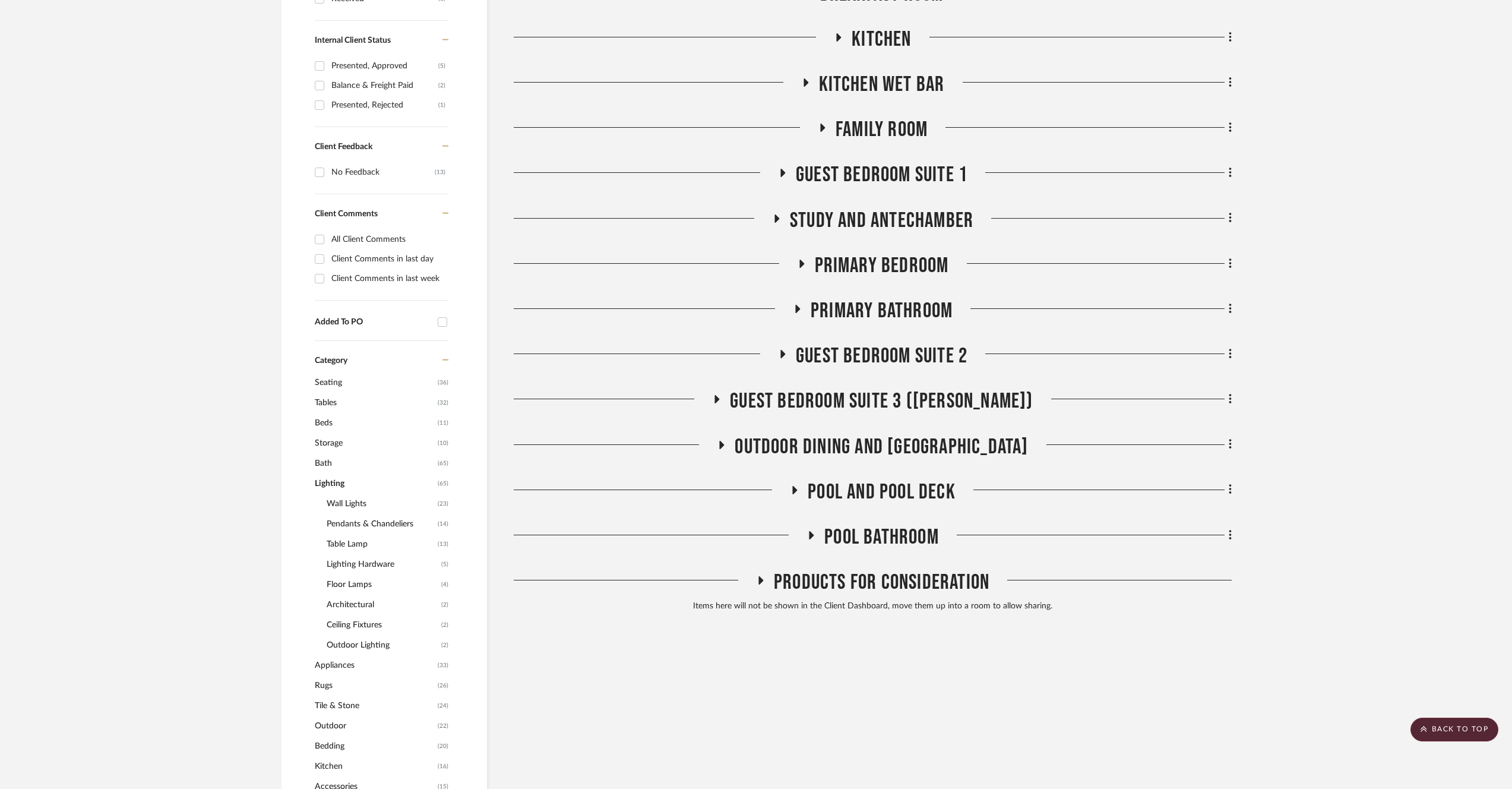
click at [348, 482] on span "Lighting" at bounding box center [375, 483] width 120 height 20
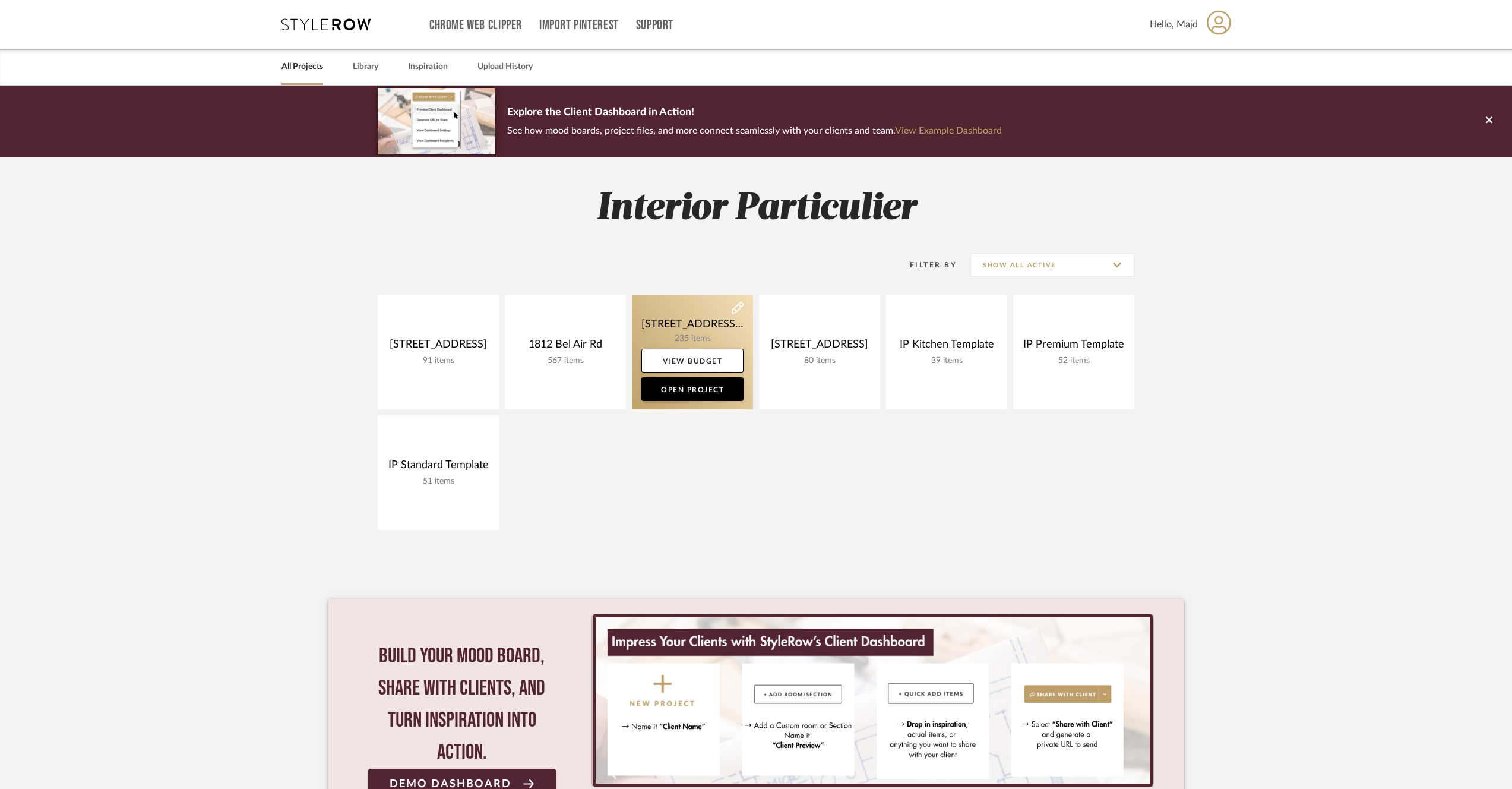
click at [707, 334] on link at bounding box center [693, 352] width 121 height 115
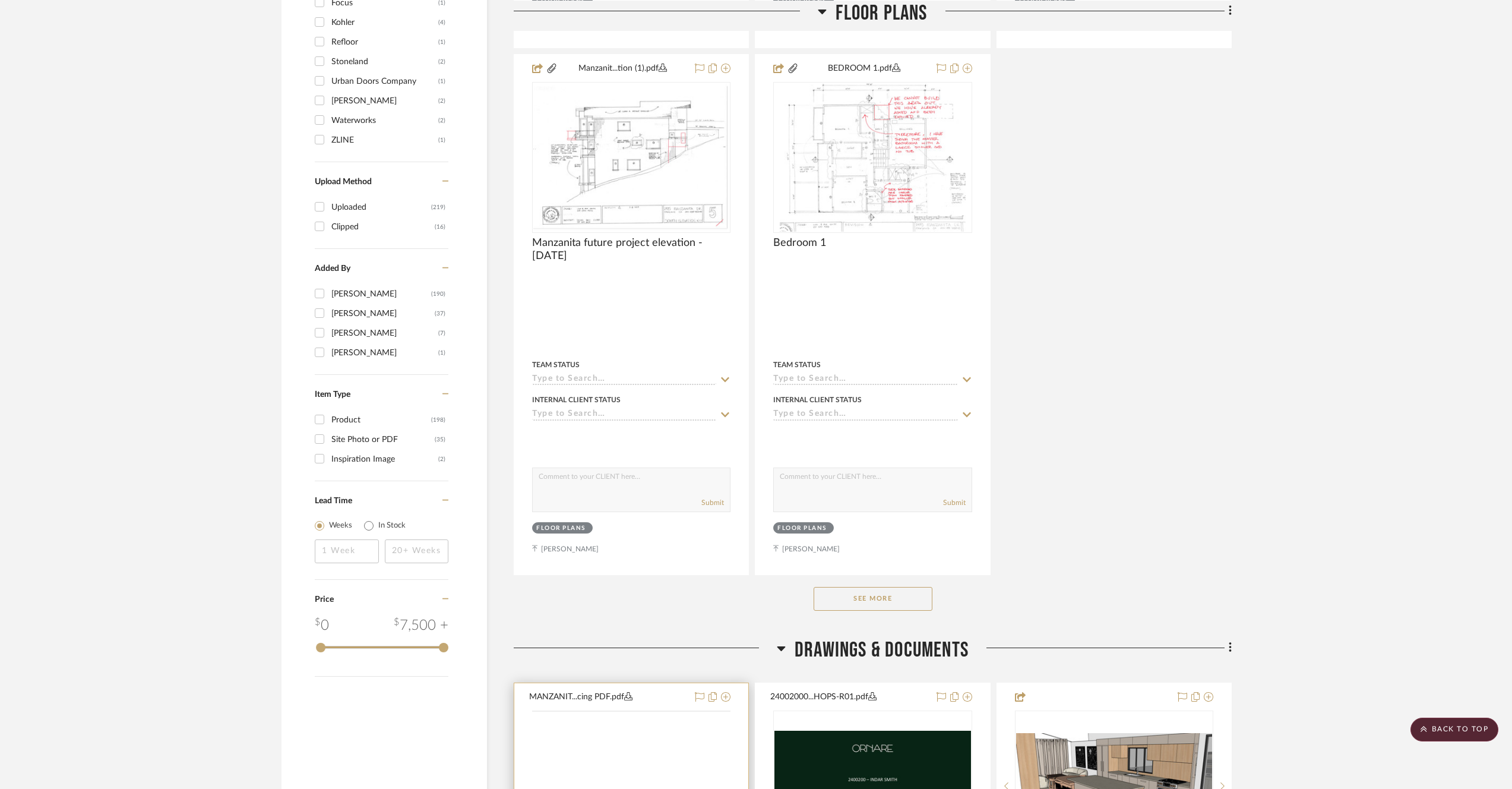
scroll to position [1704, 0]
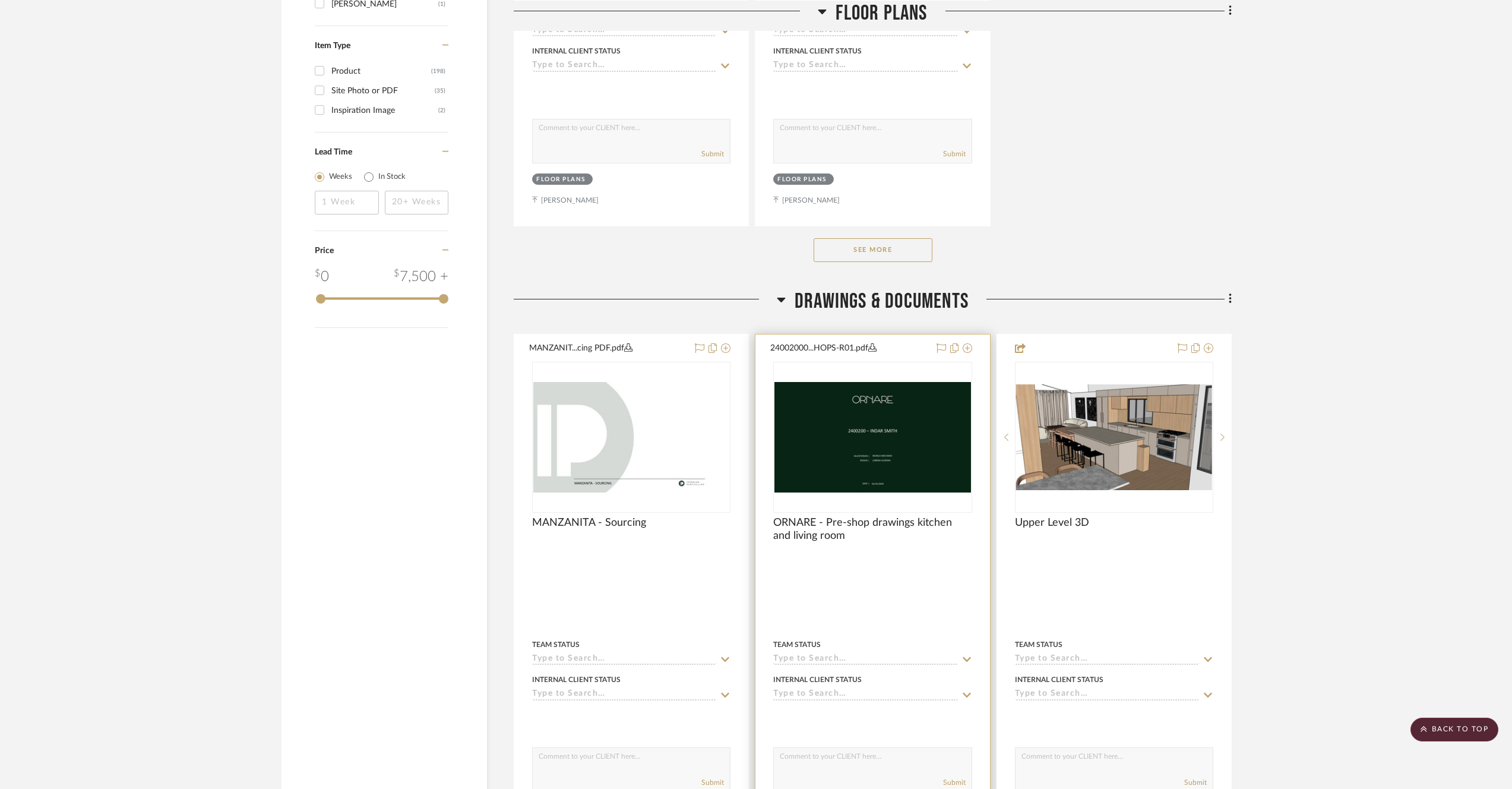
click at [887, 456] on img "0" at bounding box center [872, 437] width 196 height 111
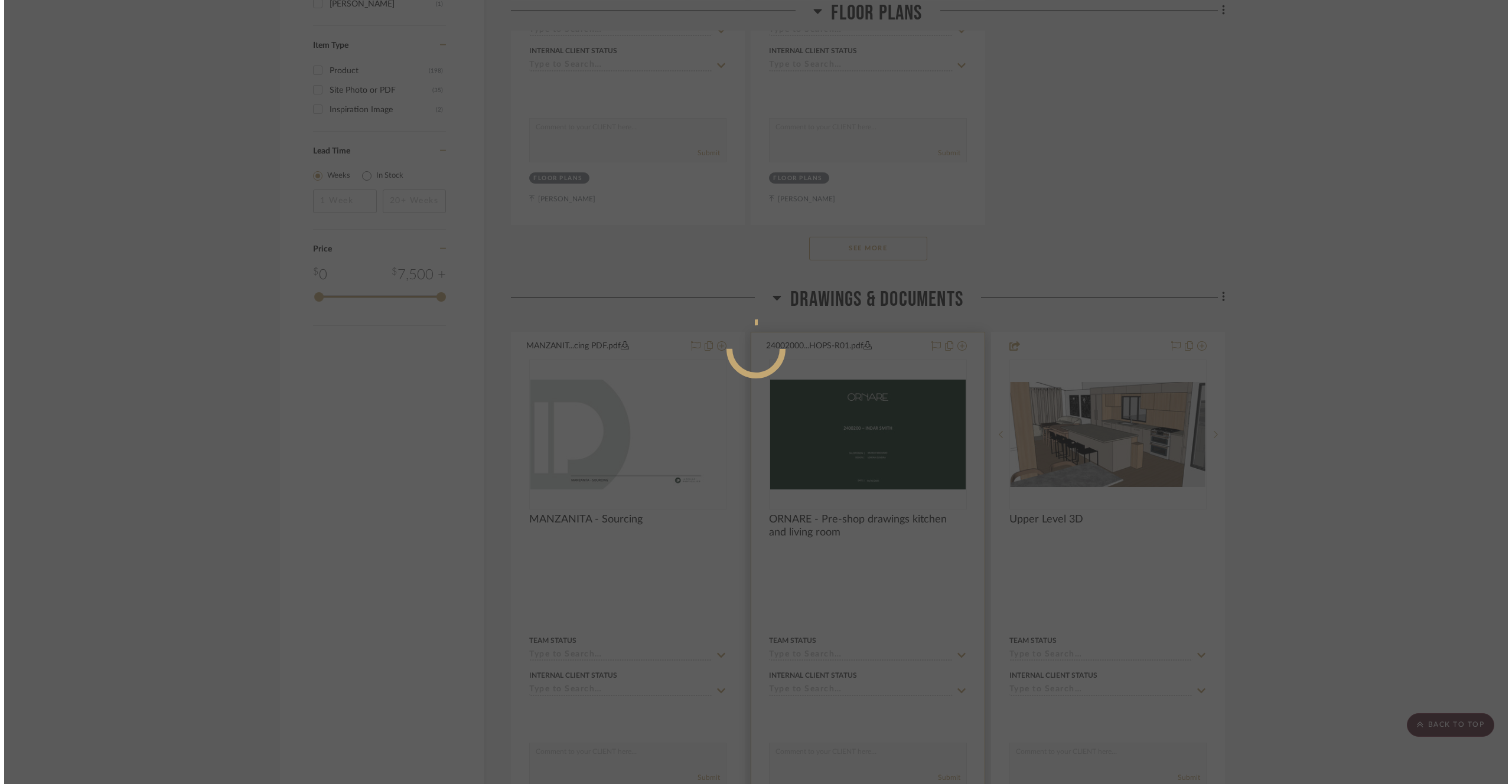
scroll to position [0, 0]
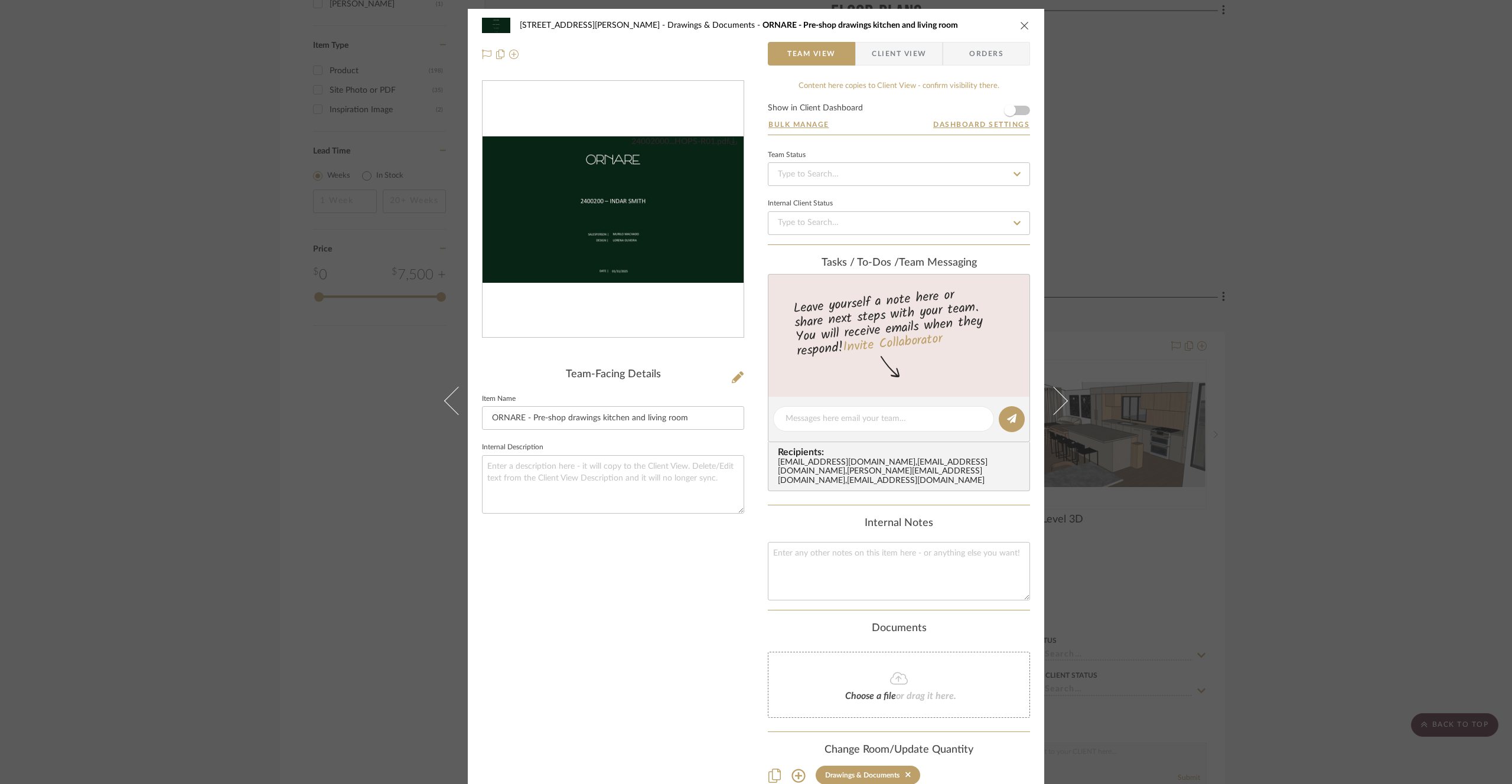
click at [632, 243] on img "0" at bounding box center [613, 210] width 261 height 147
click at [210, 96] on div "[STREET_ADDRESS][PERSON_NAME] Drawings & Documents ORNARE - Pre-shop drawings k…" at bounding box center [756, 392] width 1512 height 784
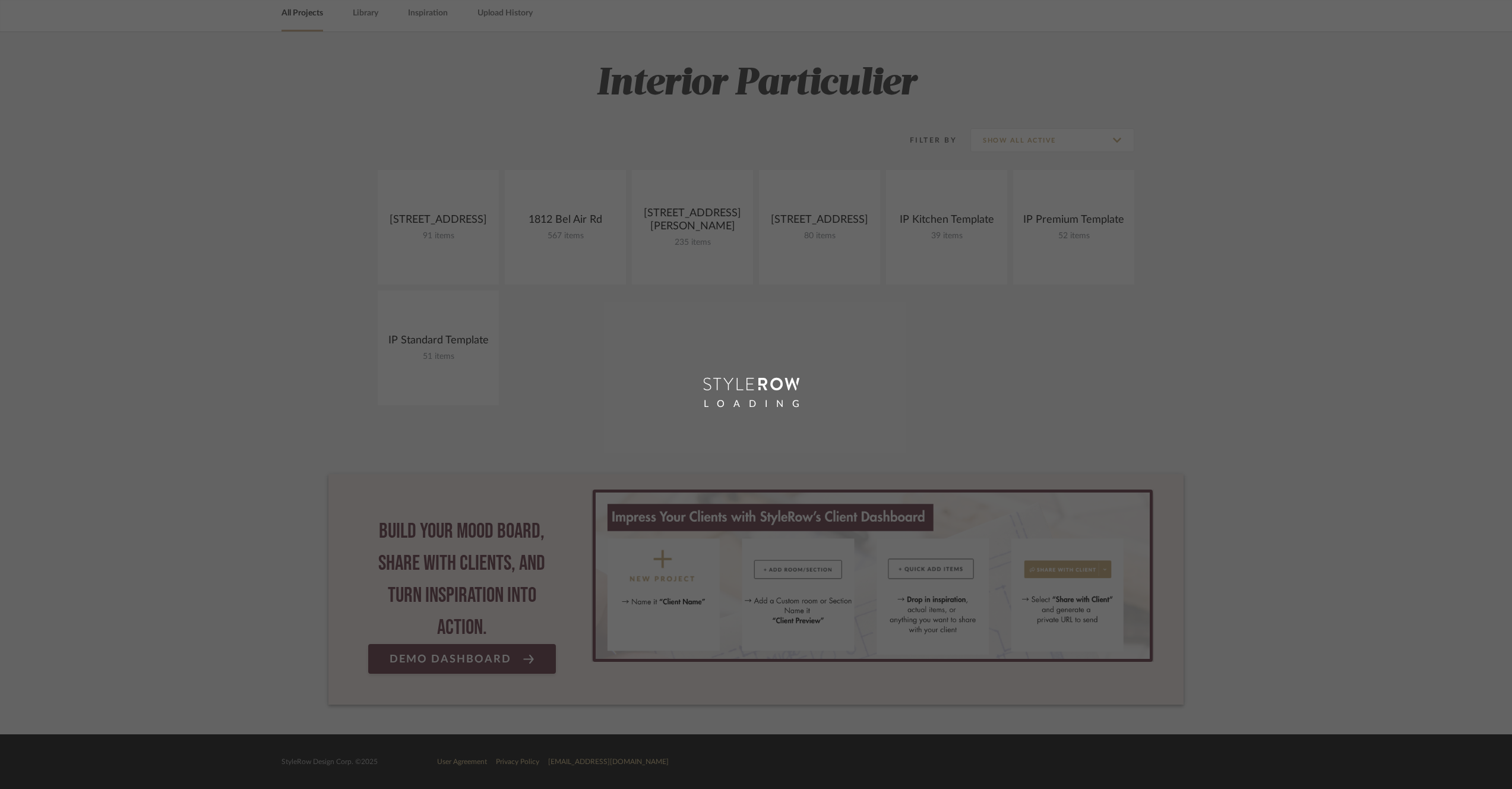
scroll to position [125, 0]
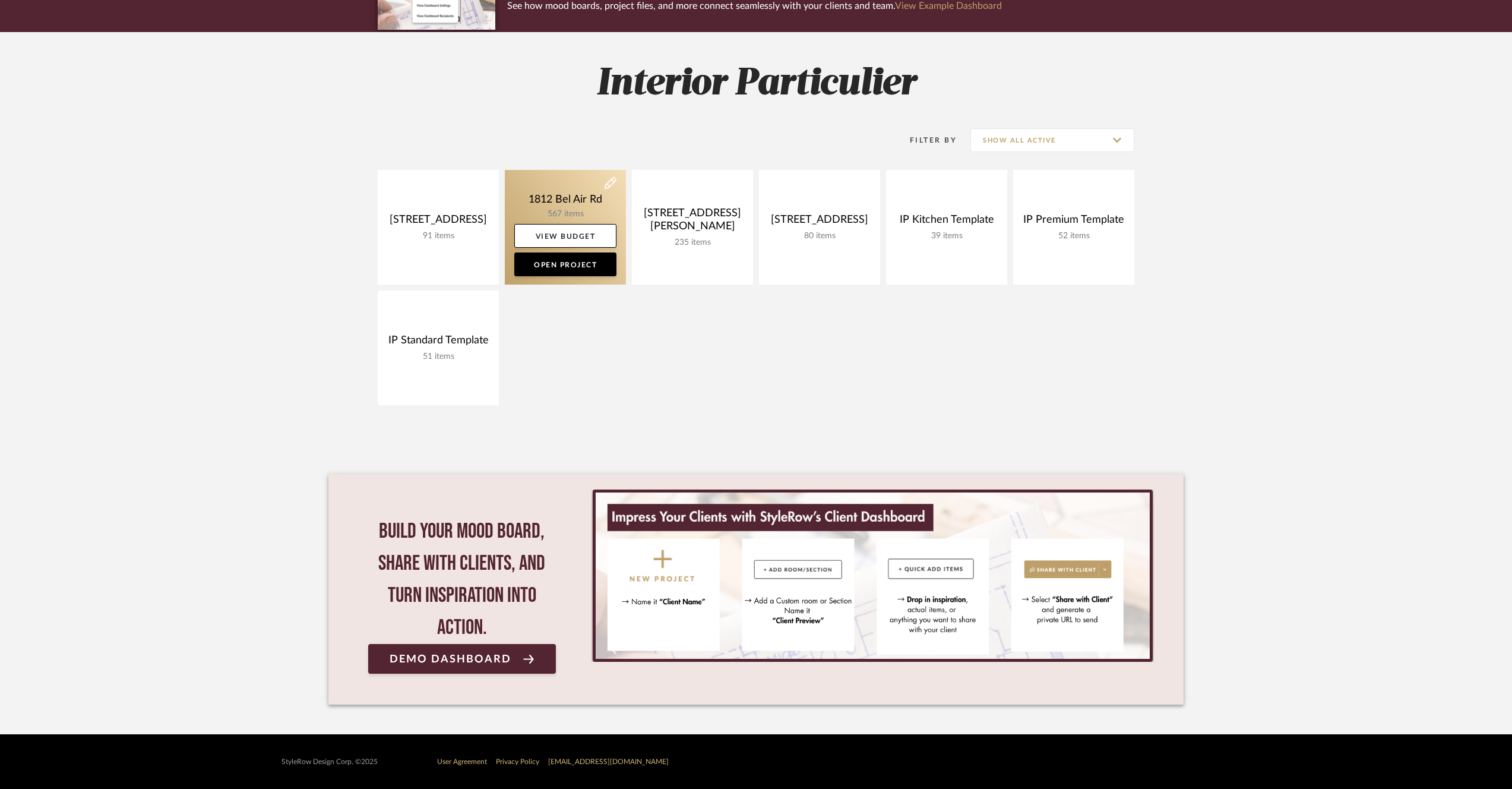
click at [563, 208] on link at bounding box center [565, 227] width 121 height 115
